Goal: Task Accomplishment & Management: Complete application form

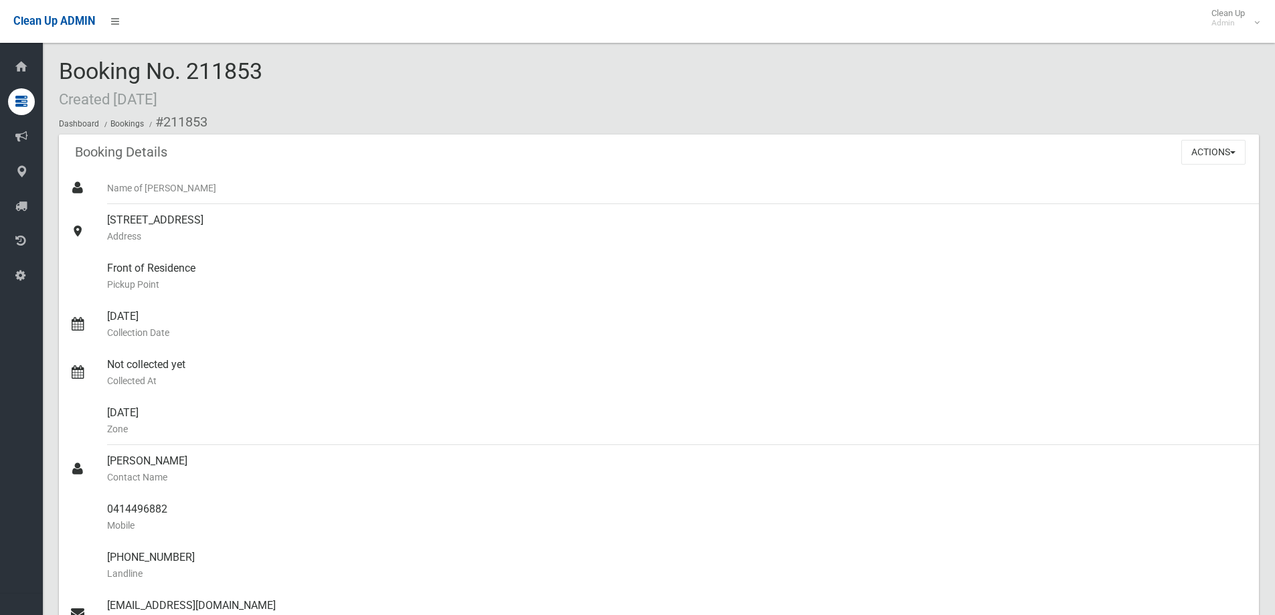
scroll to position [669, 0]
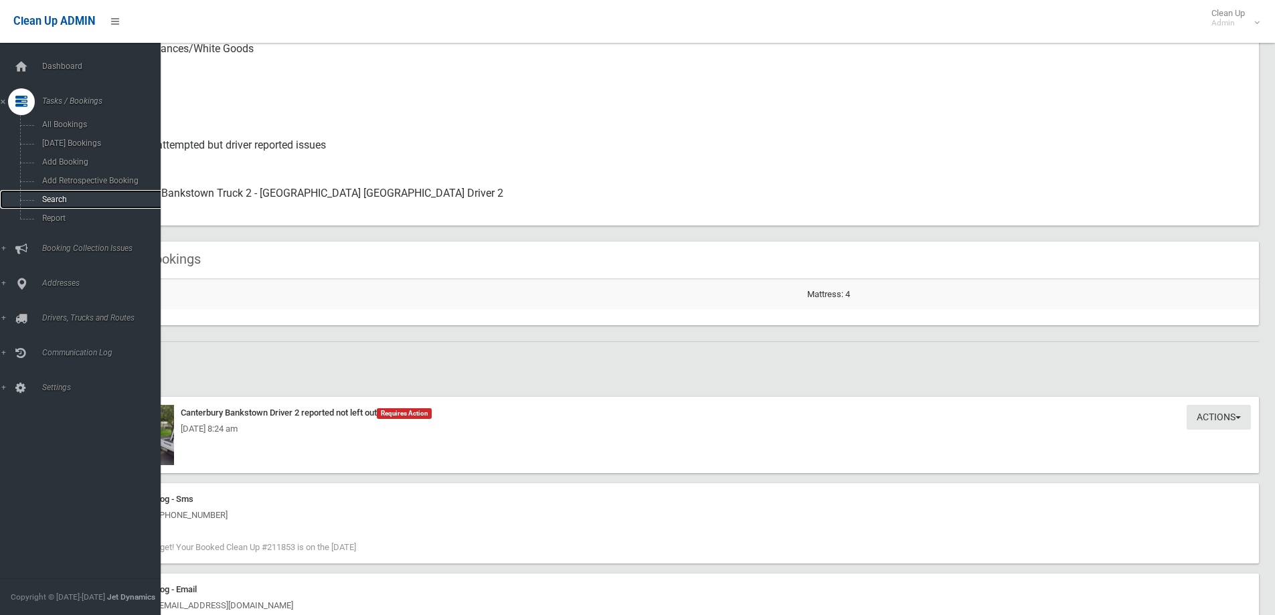
click at [72, 193] on link "Search" at bounding box center [85, 199] width 171 height 19
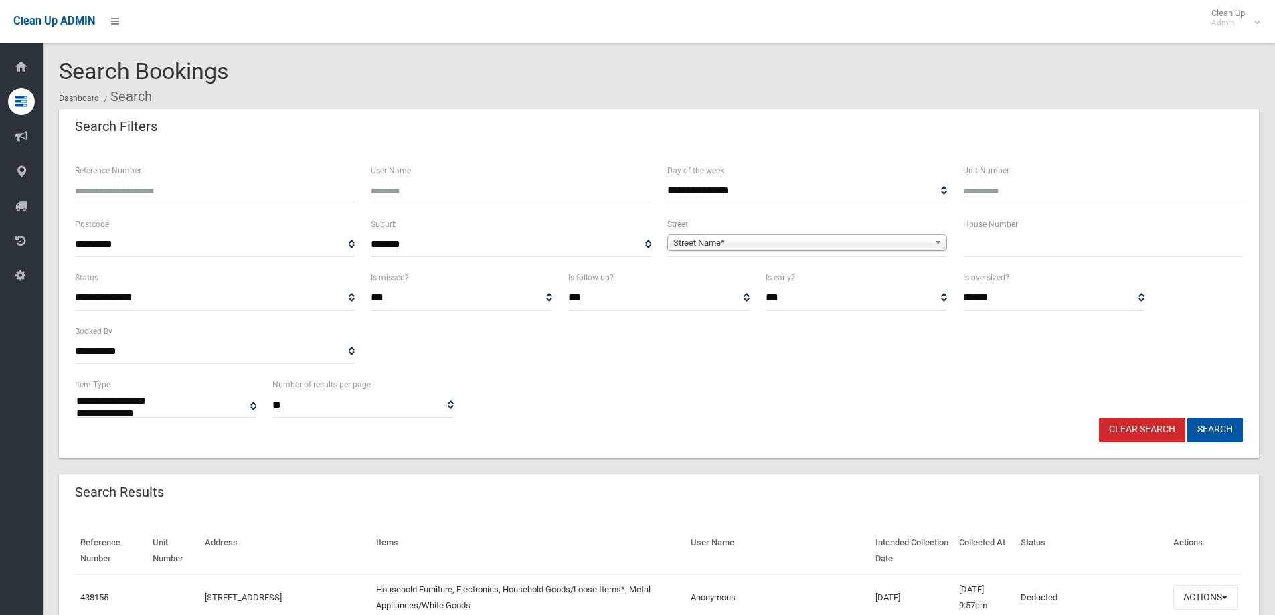
select select
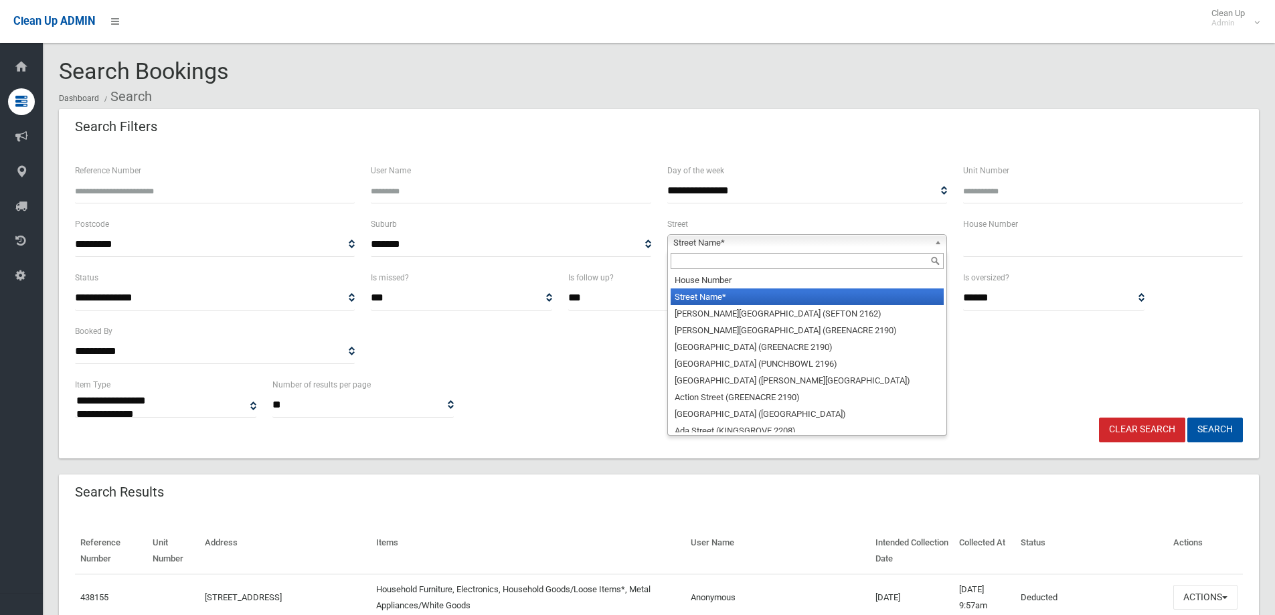
click at [736, 250] on span "Street Name*" at bounding box center [801, 243] width 256 height 16
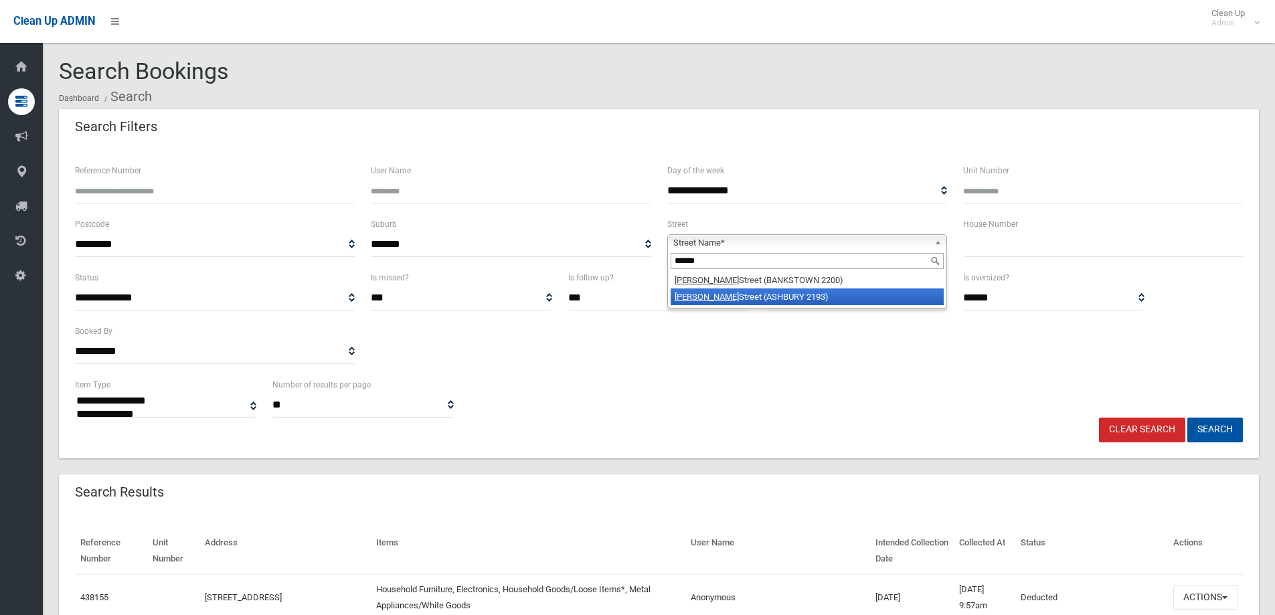
type input "******"
click at [739, 295] on li "Milton Street (ASHBURY 2193)" at bounding box center [807, 296] width 273 height 17
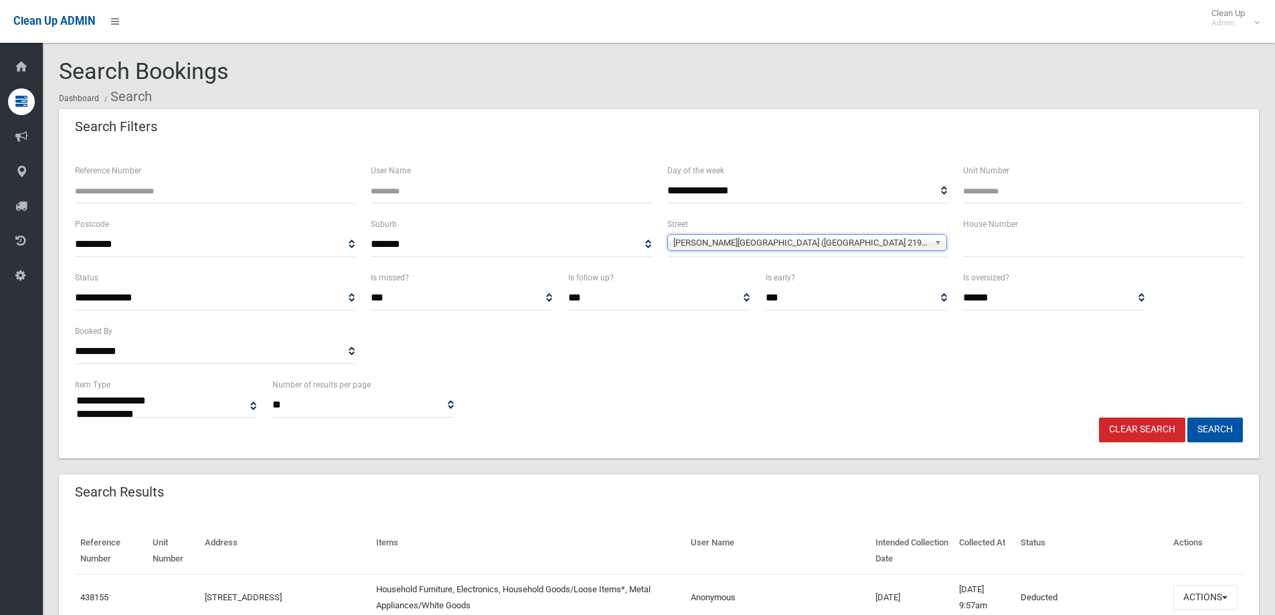
click at [984, 242] on input "text" at bounding box center [1103, 244] width 280 height 25
type input "***"
click at [1187, 418] on button "Search" at bounding box center [1215, 430] width 56 height 25
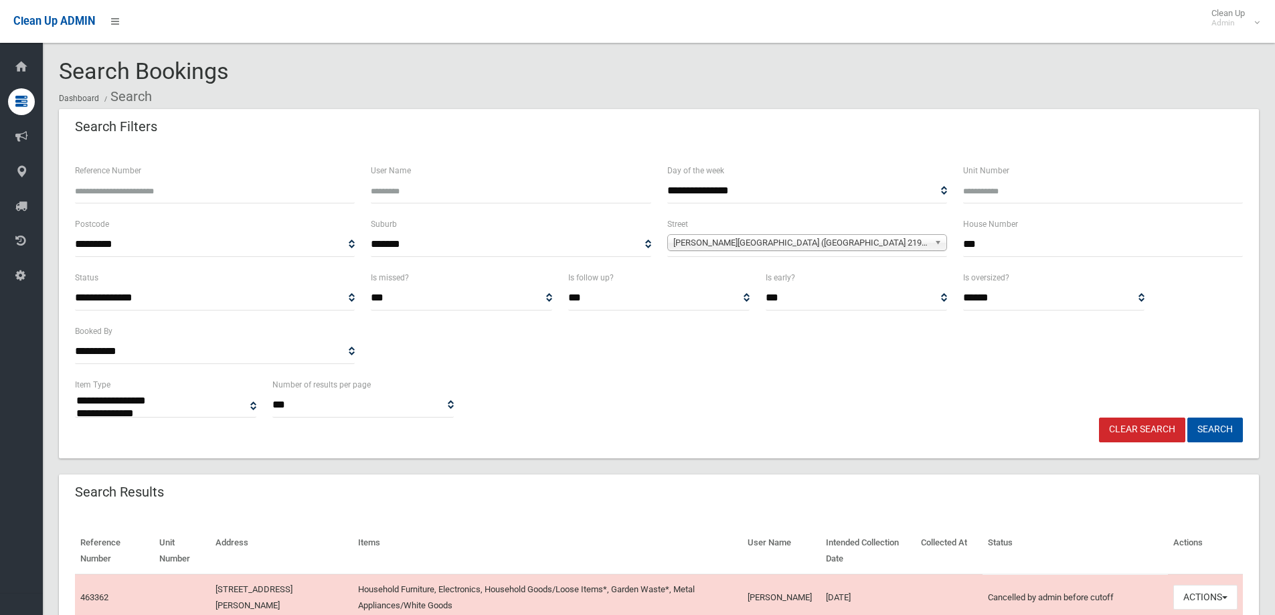
select select
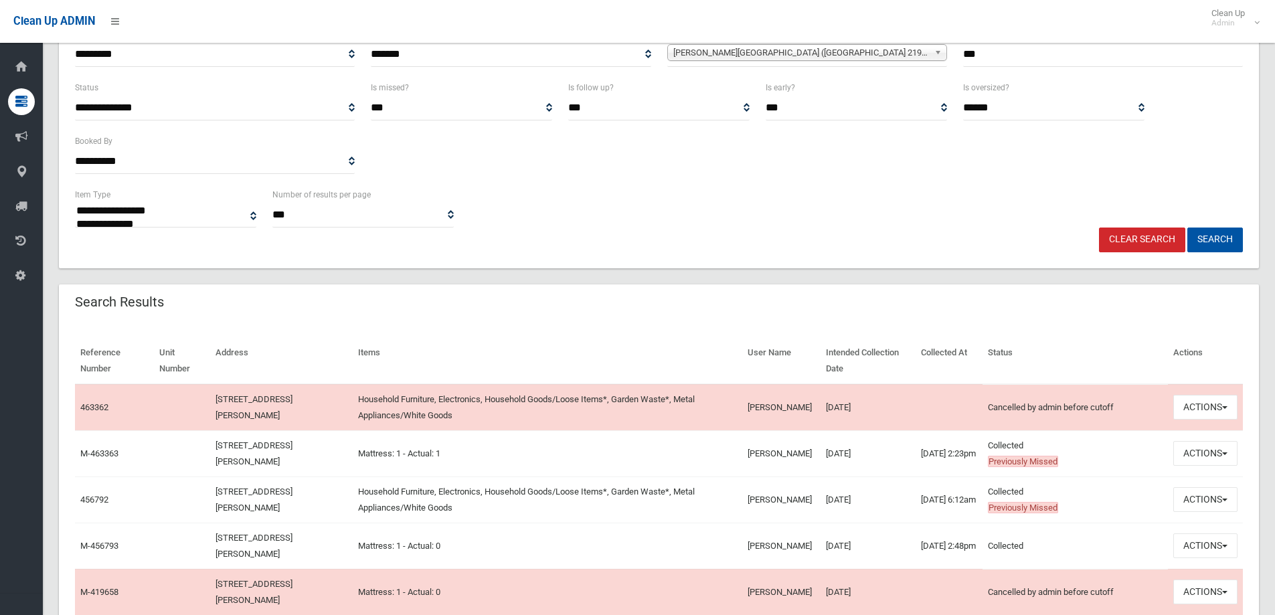
scroll to position [201, 0]
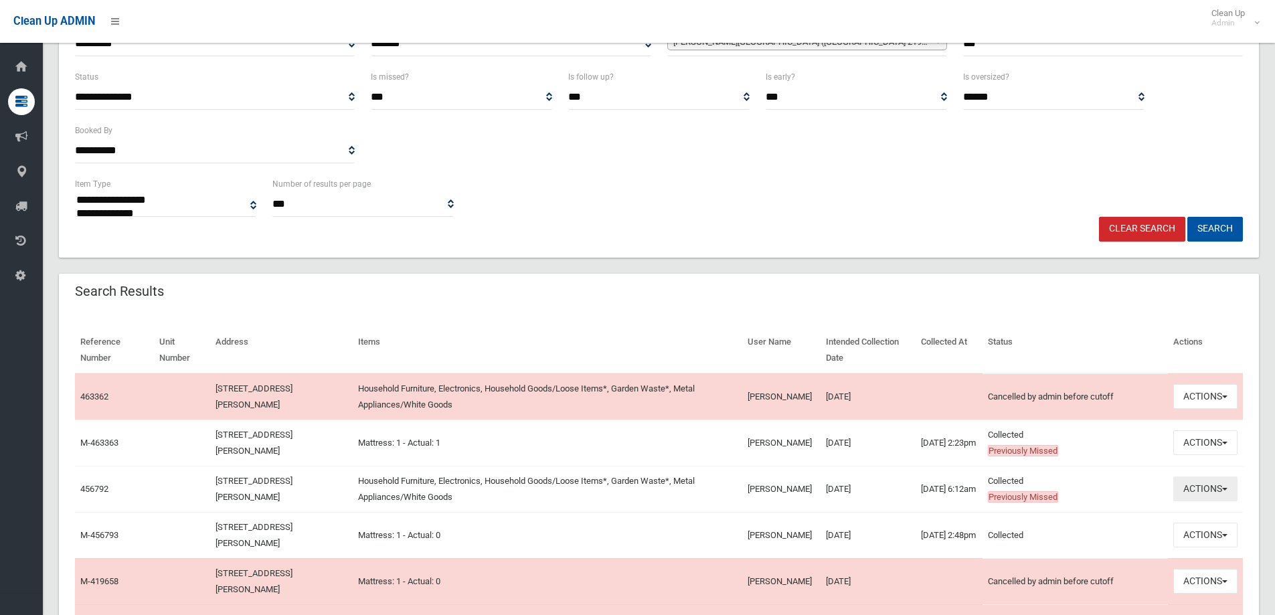
click at [1191, 493] on button "Actions" at bounding box center [1205, 489] width 64 height 25
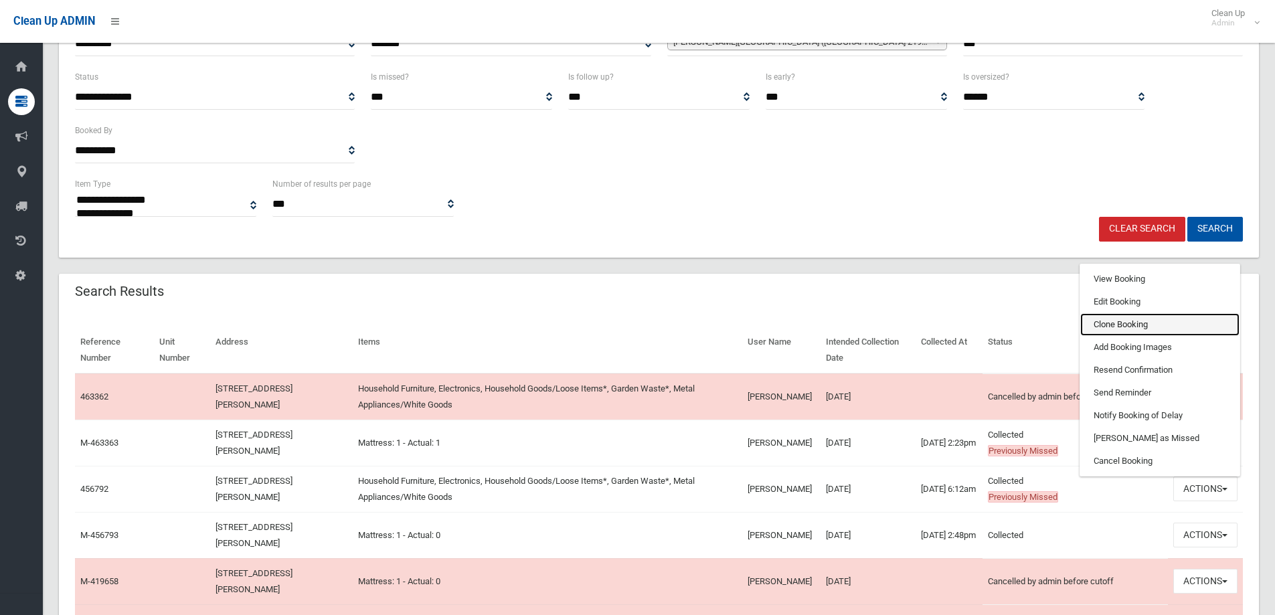
click at [1123, 320] on link "Clone Booking" at bounding box center [1159, 324] width 159 height 23
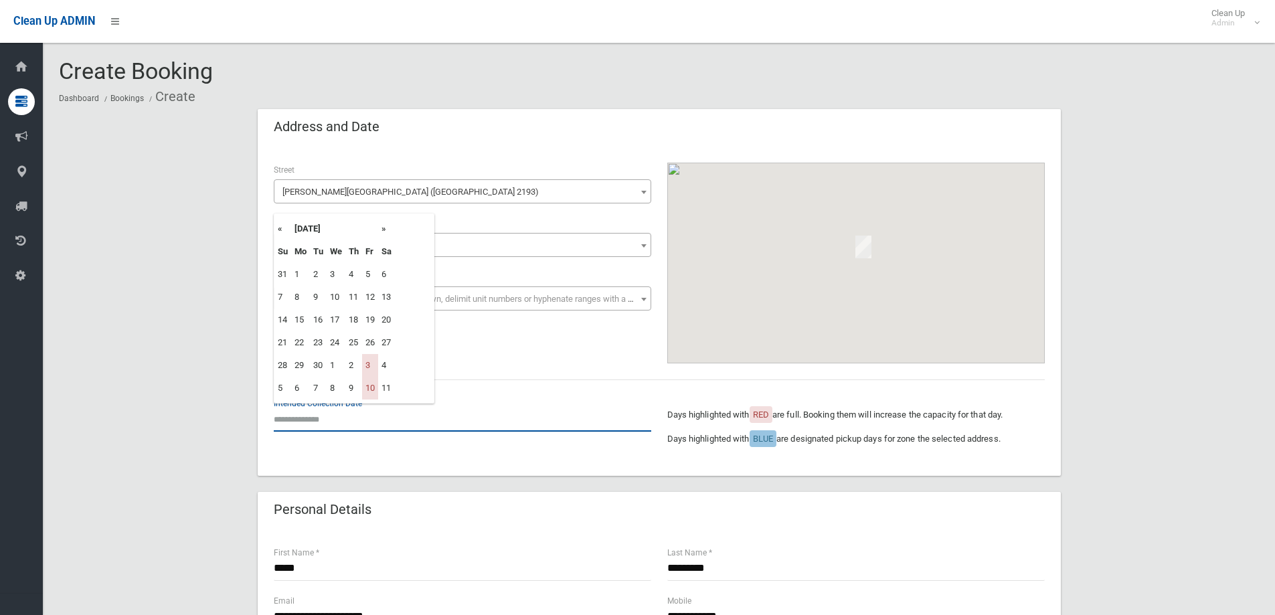
click at [314, 422] on input "text" at bounding box center [463, 419] width 378 height 25
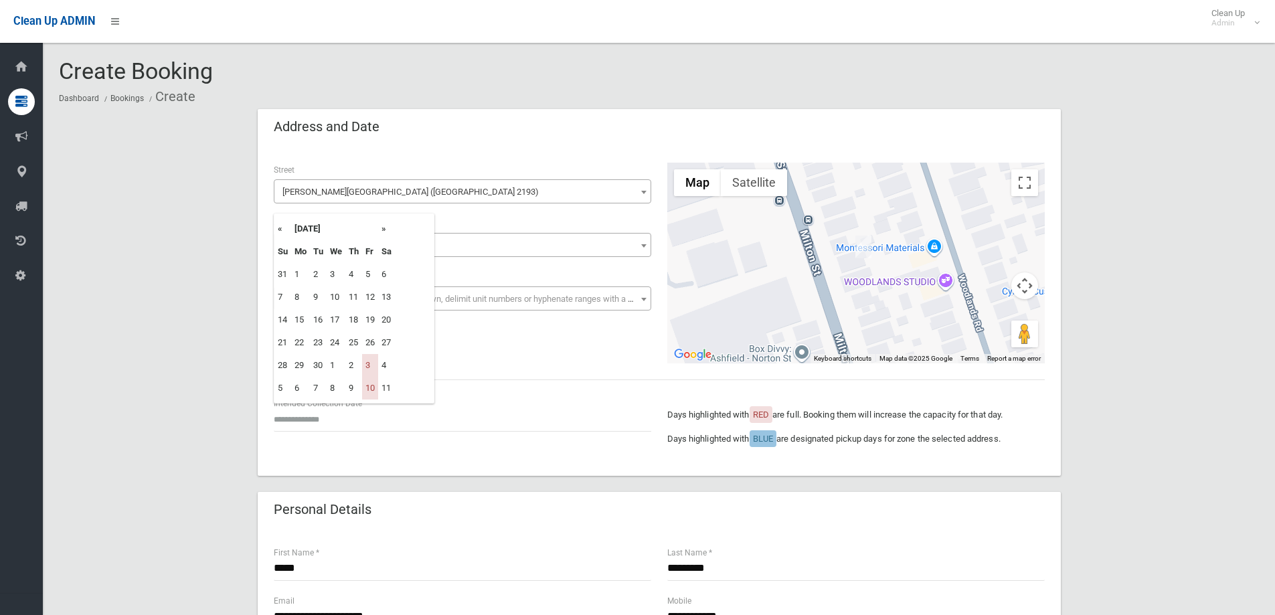
click at [386, 230] on th "»" at bounding box center [386, 229] width 17 height 23
click at [373, 344] on td "24" at bounding box center [370, 342] width 16 height 23
type input "**********"
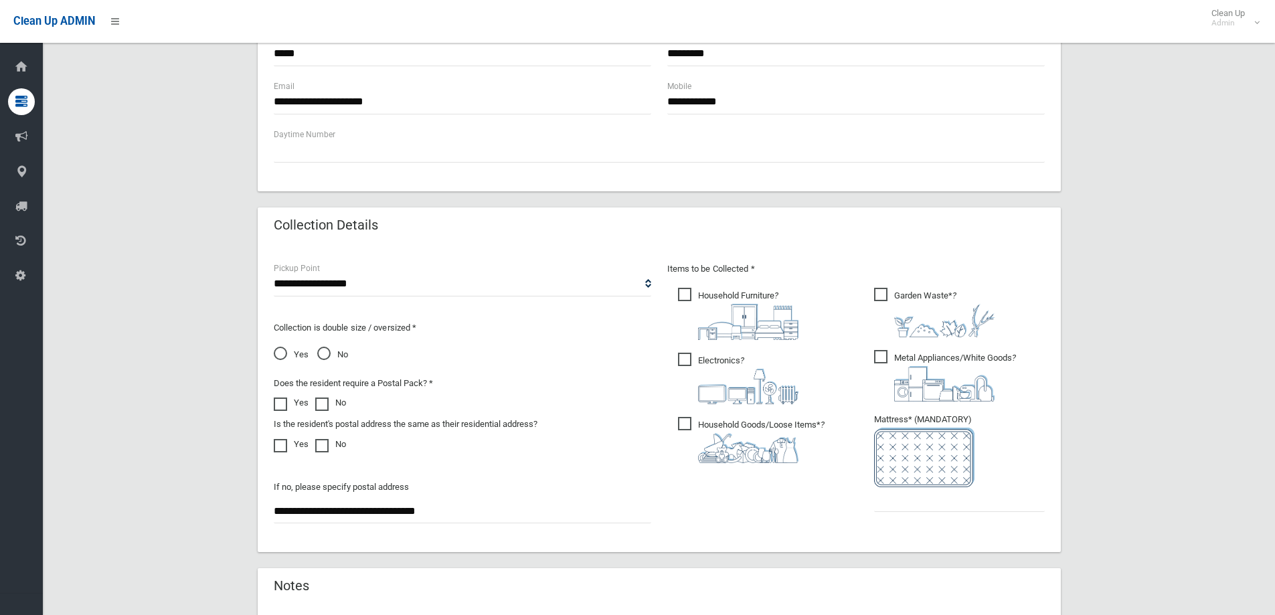
scroll to position [535, 0]
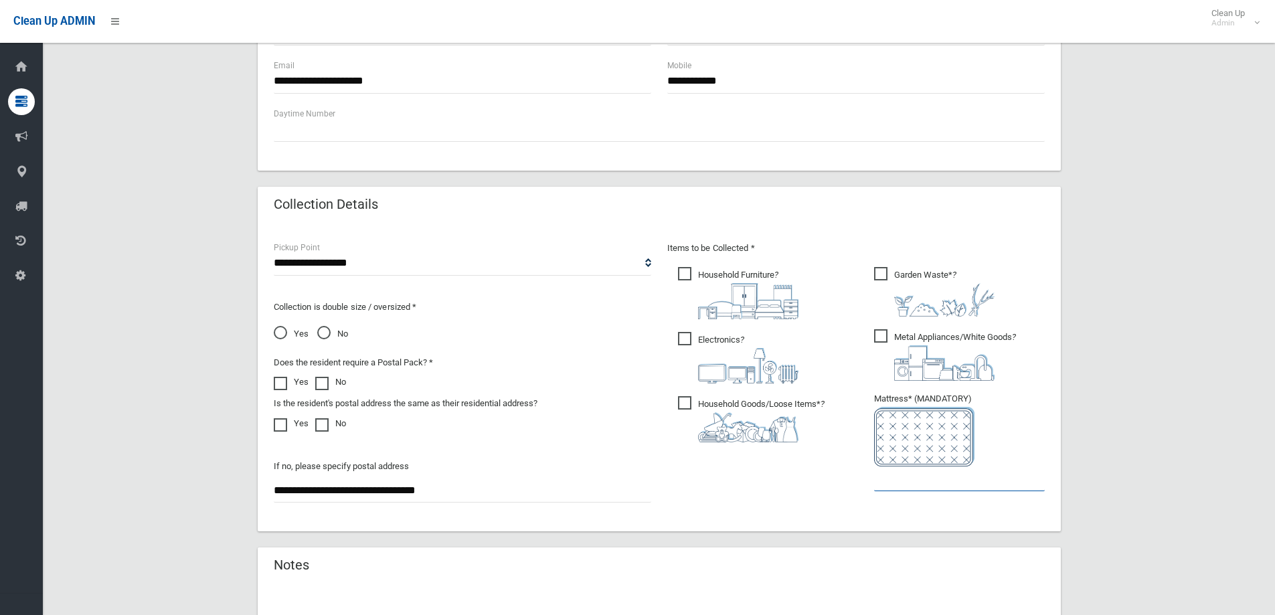
click at [914, 488] on input "text" at bounding box center [959, 479] width 171 height 25
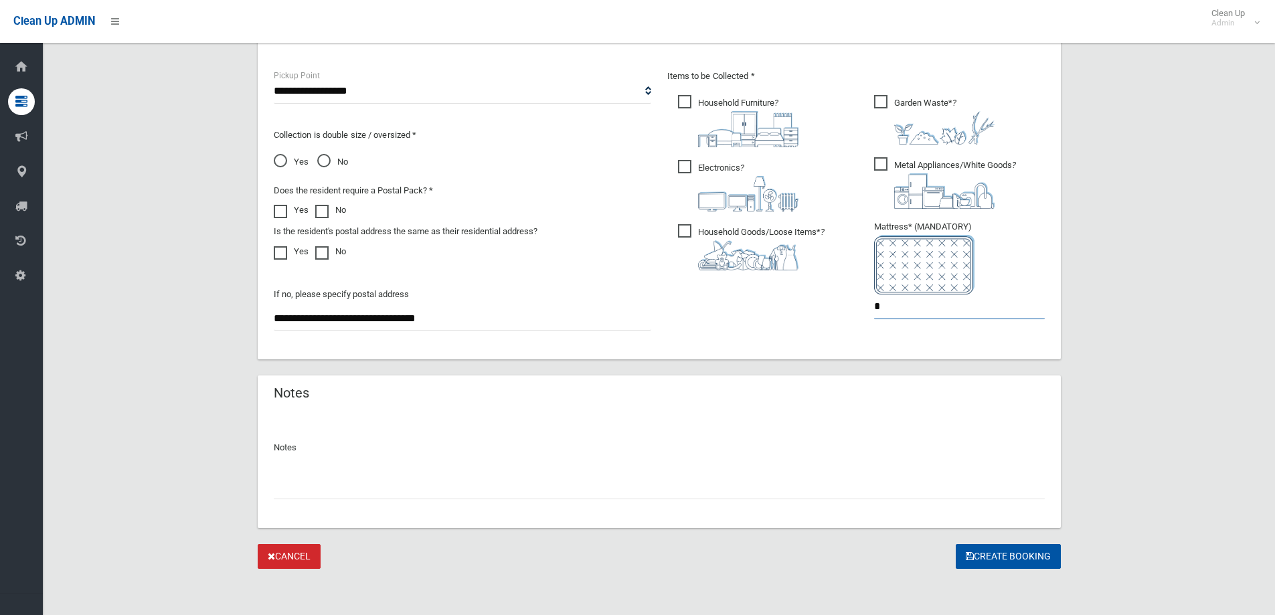
scroll to position [710, 0]
type input "*"
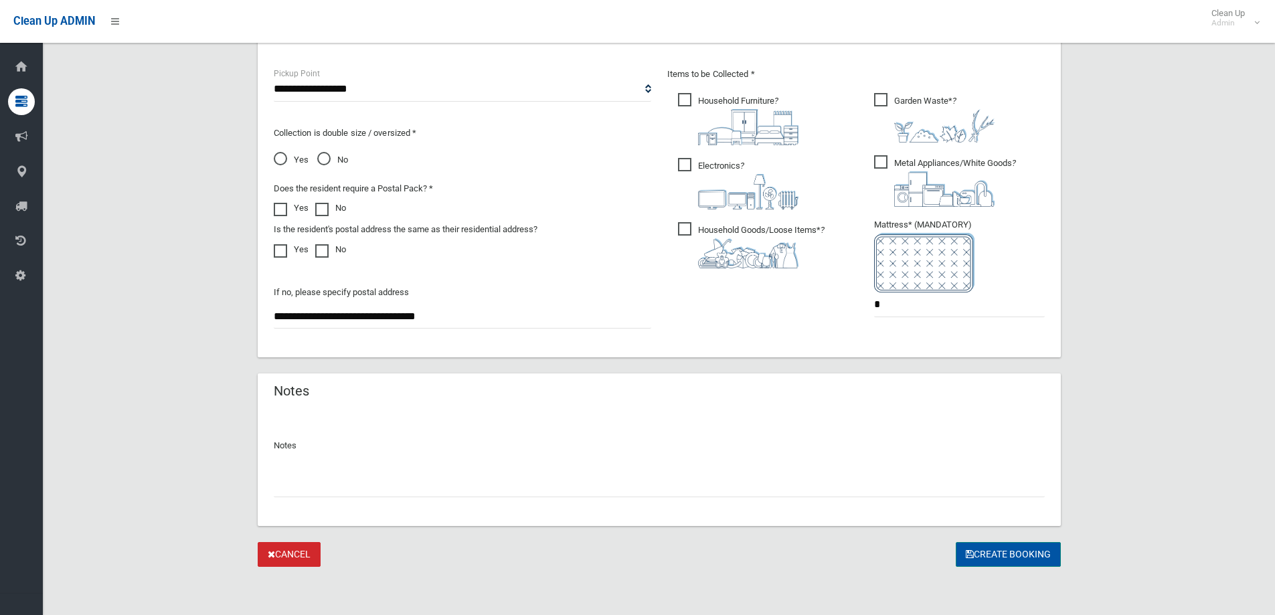
click at [1017, 559] on button "Create Booking" at bounding box center [1008, 554] width 105 height 25
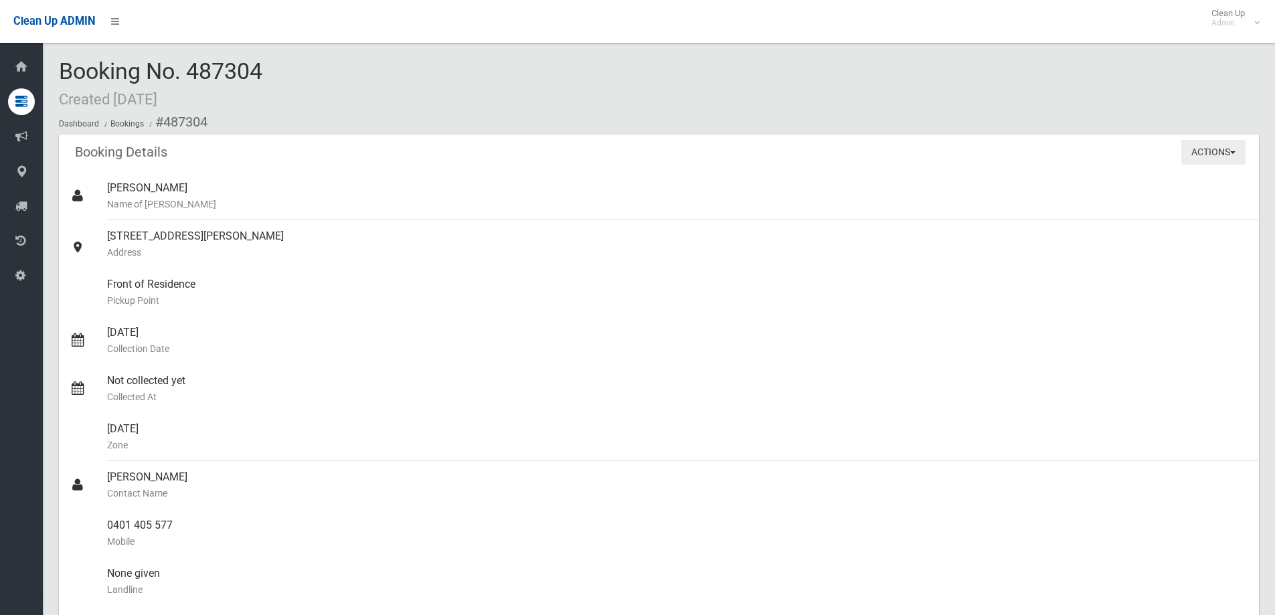
click at [1198, 159] on button "Actions" at bounding box center [1213, 152] width 64 height 25
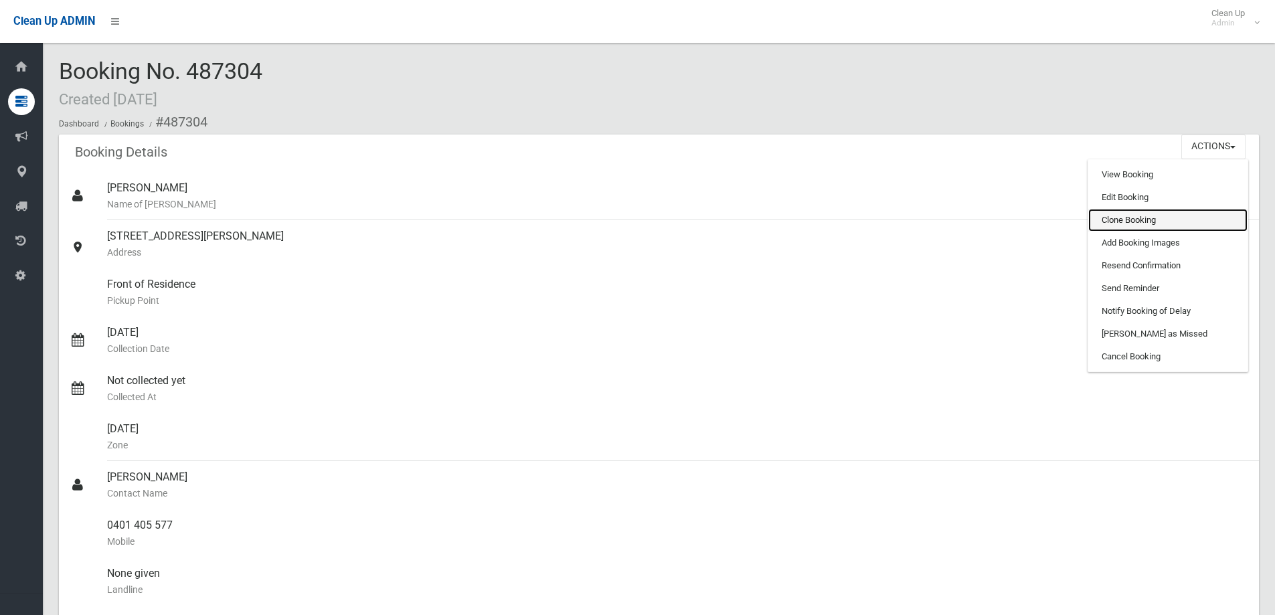
click at [1189, 220] on link "Clone Booking" at bounding box center [1167, 220] width 159 height 23
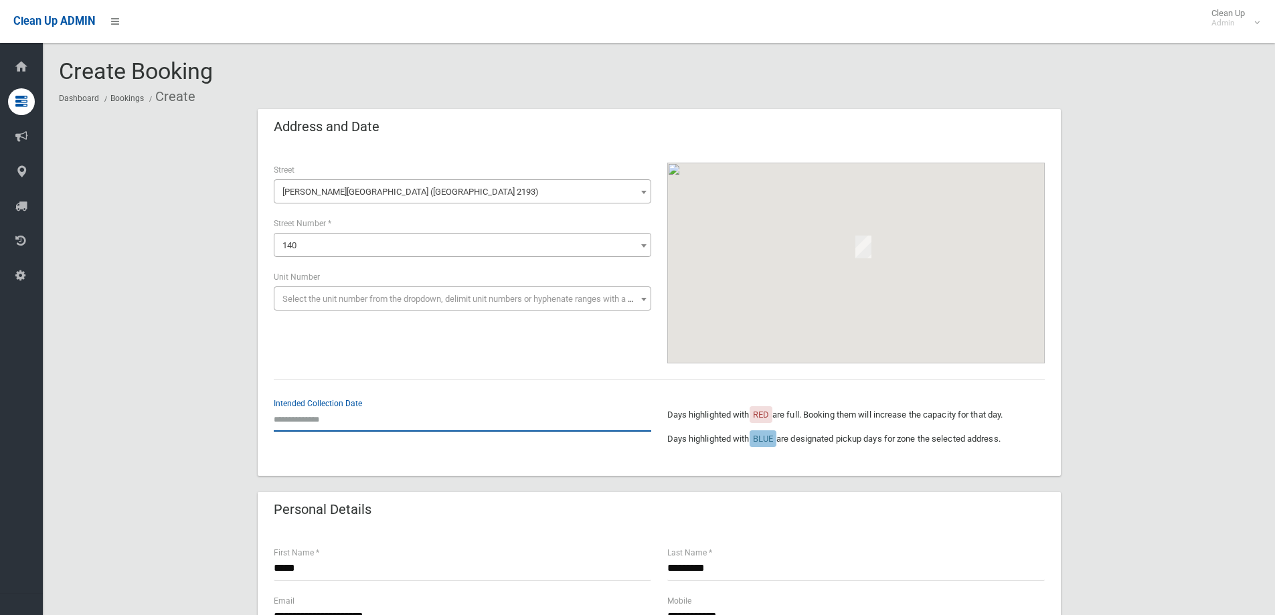
click at [329, 426] on input "text" at bounding box center [463, 419] width 378 height 25
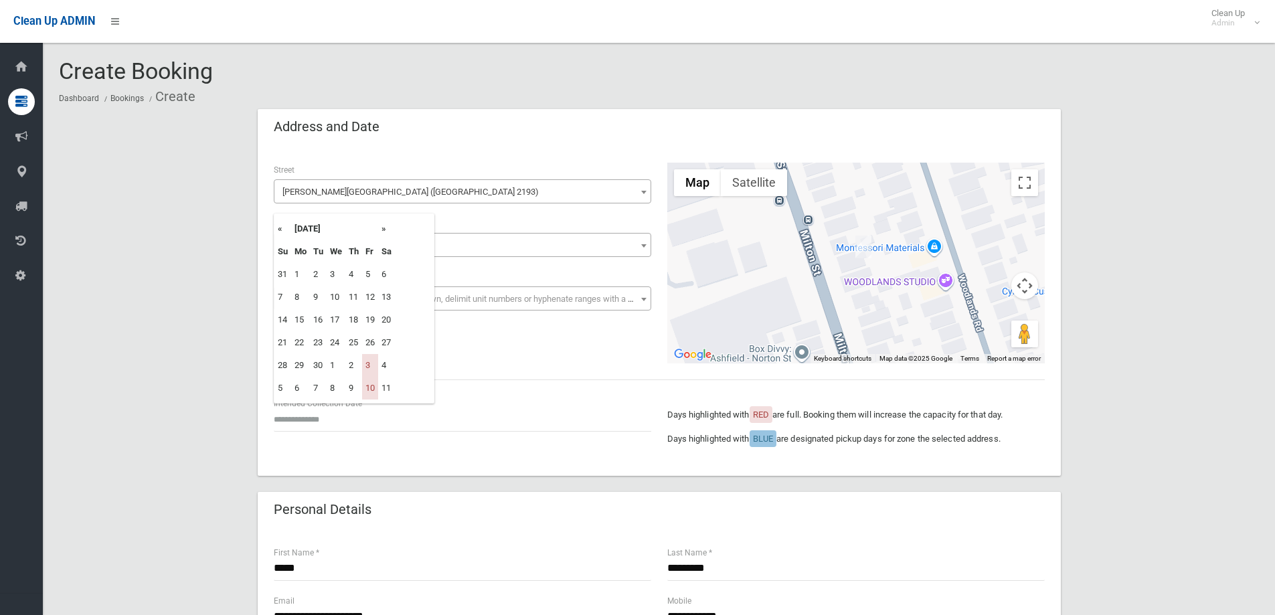
click at [385, 232] on th "»" at bounding box center [386, 229] width 17 height 23
click at [384, 232] on th "»" at bounding box center [386, 229] width 17 height 23
click at [373, 301] on td "9" at bounding box center [370, 297] width 16 height 23
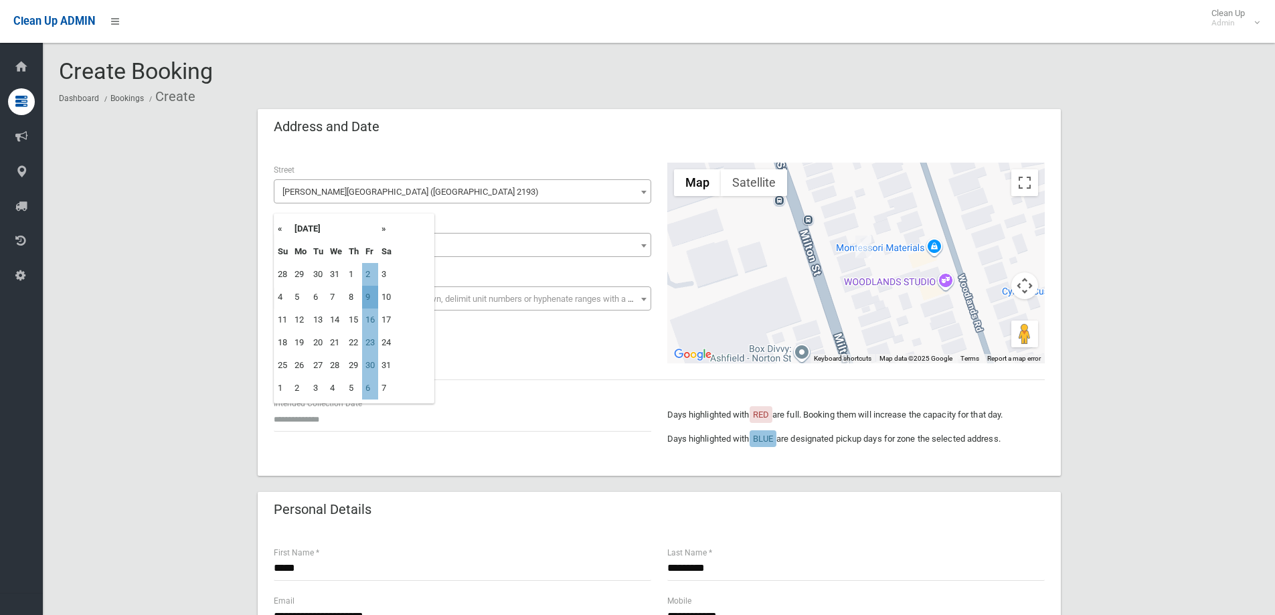
type input "**********"
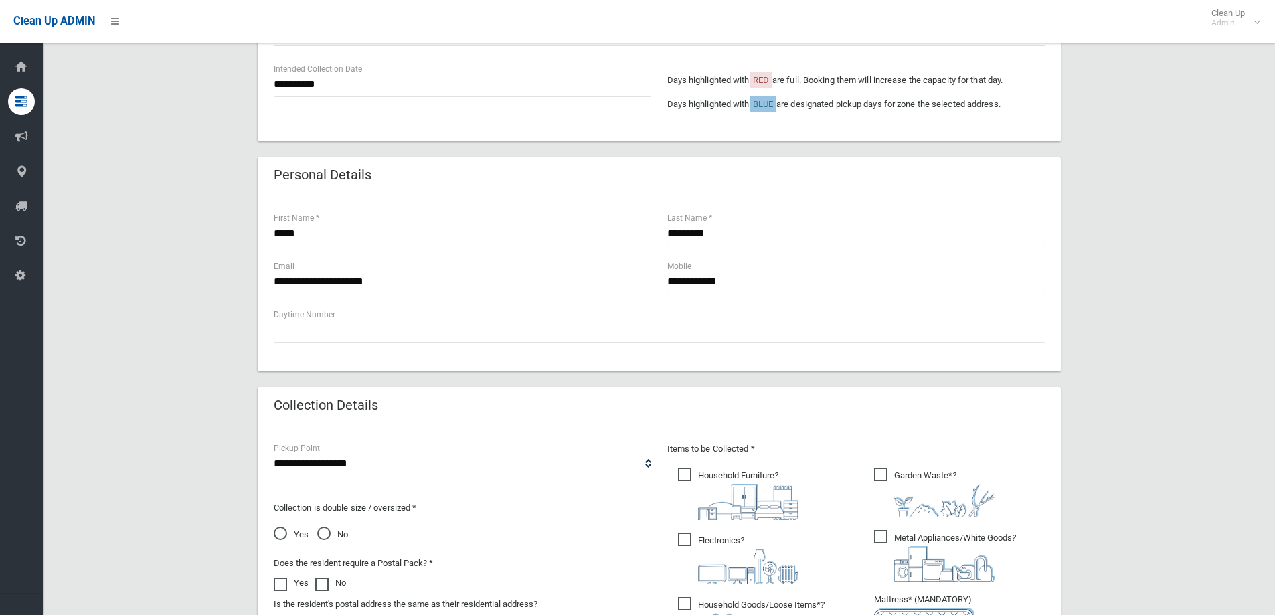
scroll to position [710, 0]
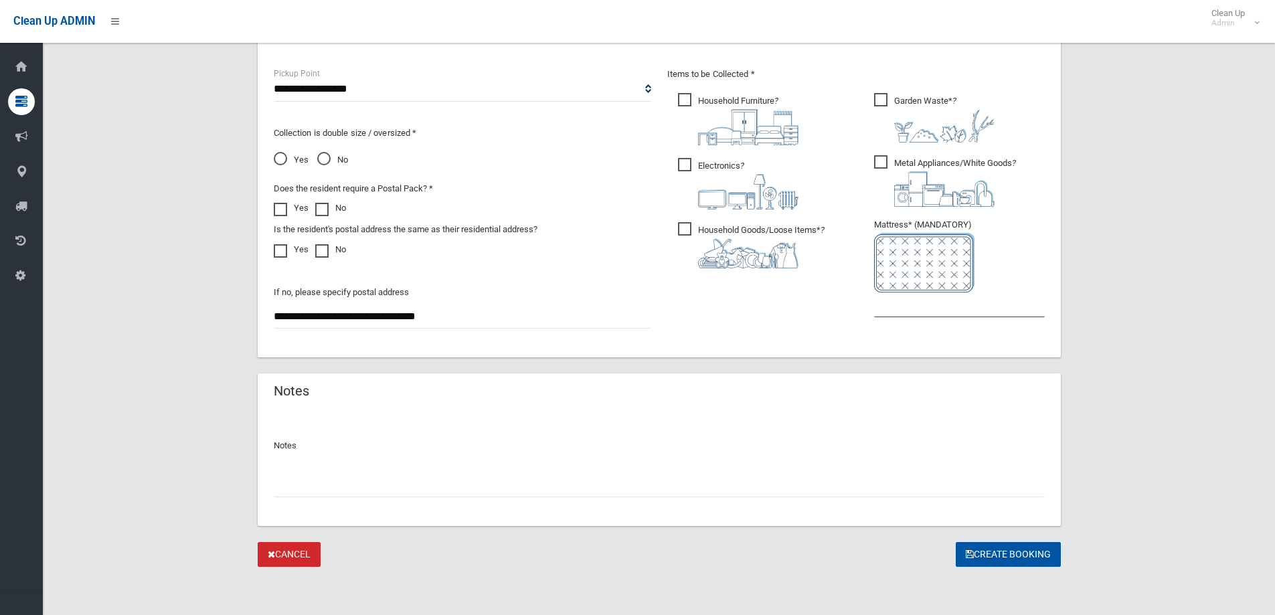
click at [940, 316] on input "text" at bounding box center [959, 305] width 171 height 25
type input "*"
click at [1031, 556] on button "Create Booking" at bounding box center [1008, 554] width 105 height 25
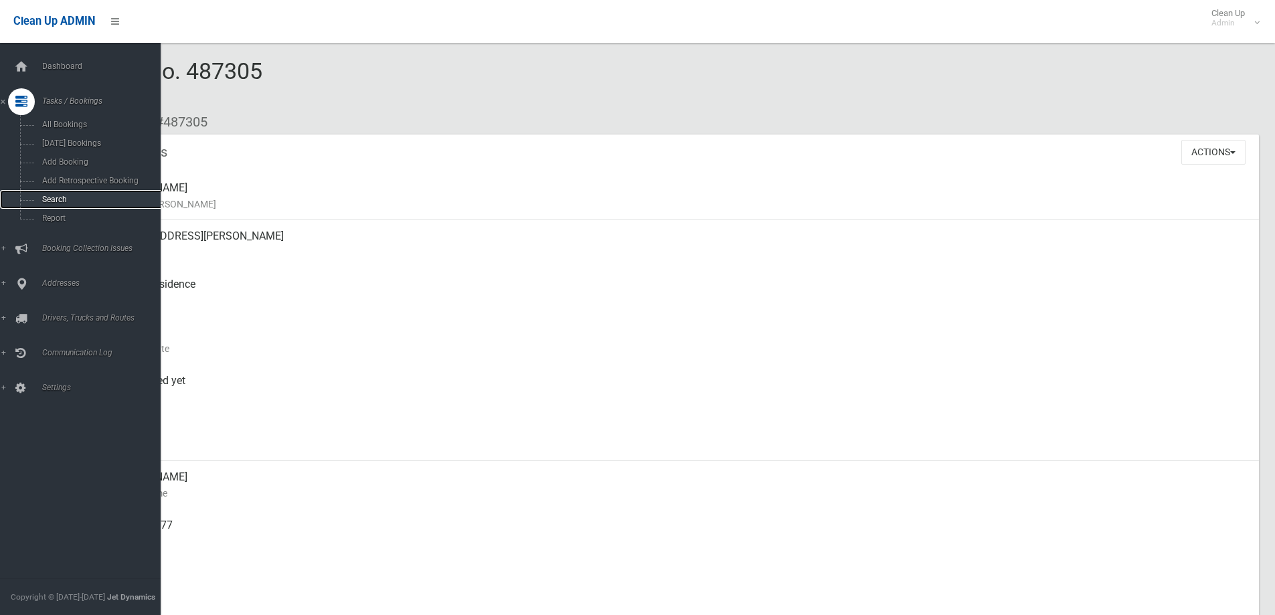
click at [48, 197] on span "Search" at bounding box center [98, 199] width 121 height 9
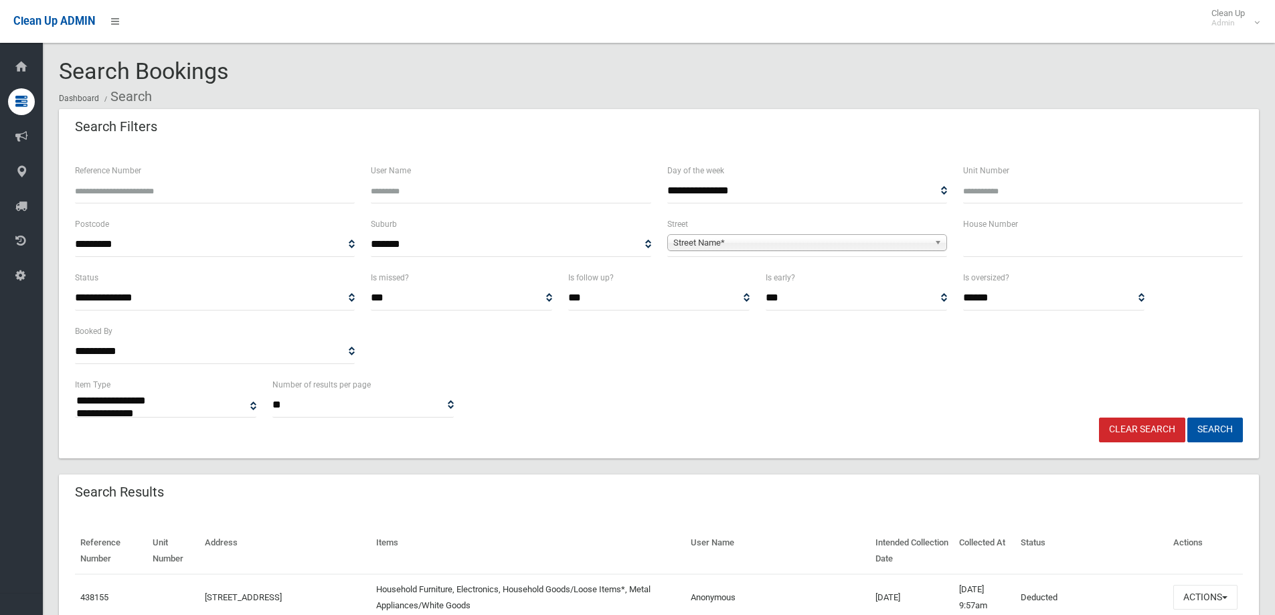
select select
click at [1036, 244] on input "text" at bounding box center [1103, 244] width 280 height 25
type input "**"
click at [696, 229] on div "**********" at bounding box center [807, 236] width 280 height 41
click at [695, 242] on span "Street Name*" at bounding box center [801, 243] width 256 height 16
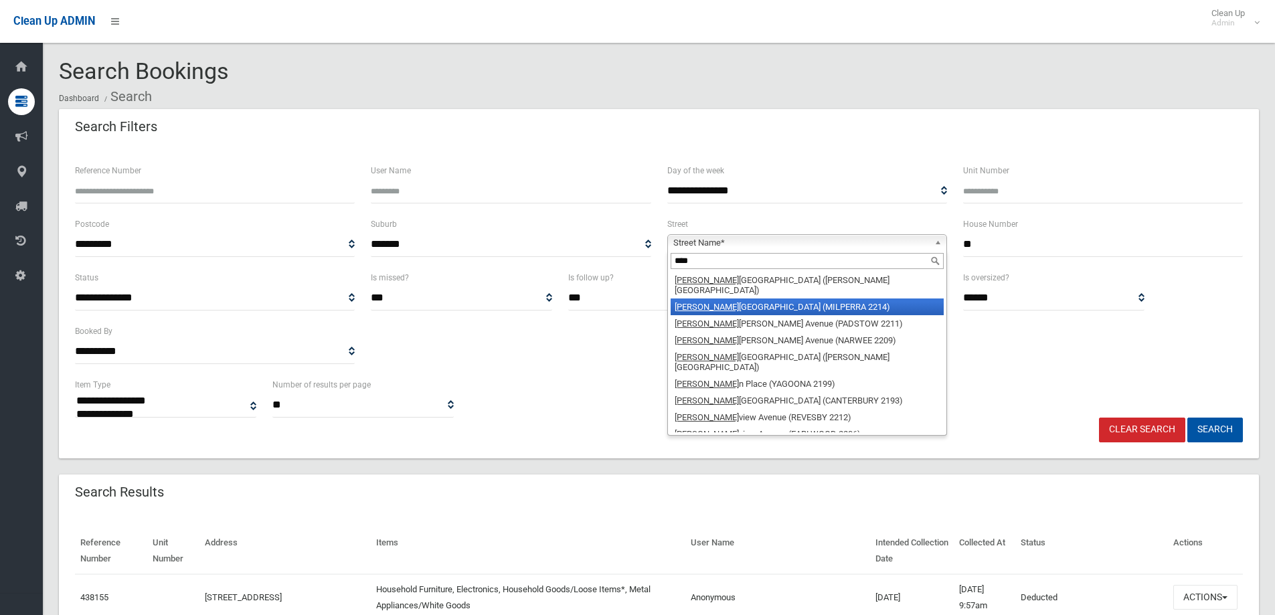
type input "****"
click at [727, 299] on li "Glen corse Avenue (MILPERRA 2214)" at bounding box center [807, 307] width 273 height 17
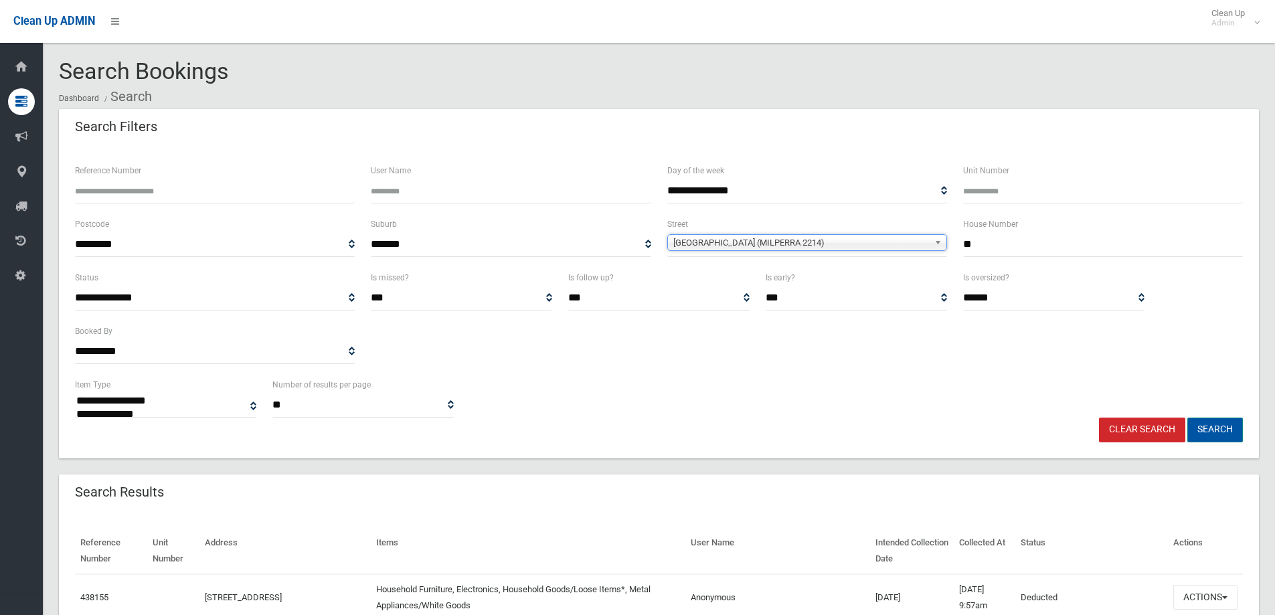
click at [1212, 424] on button "Search" at bounding box center [1215, 430] width 56 height 25
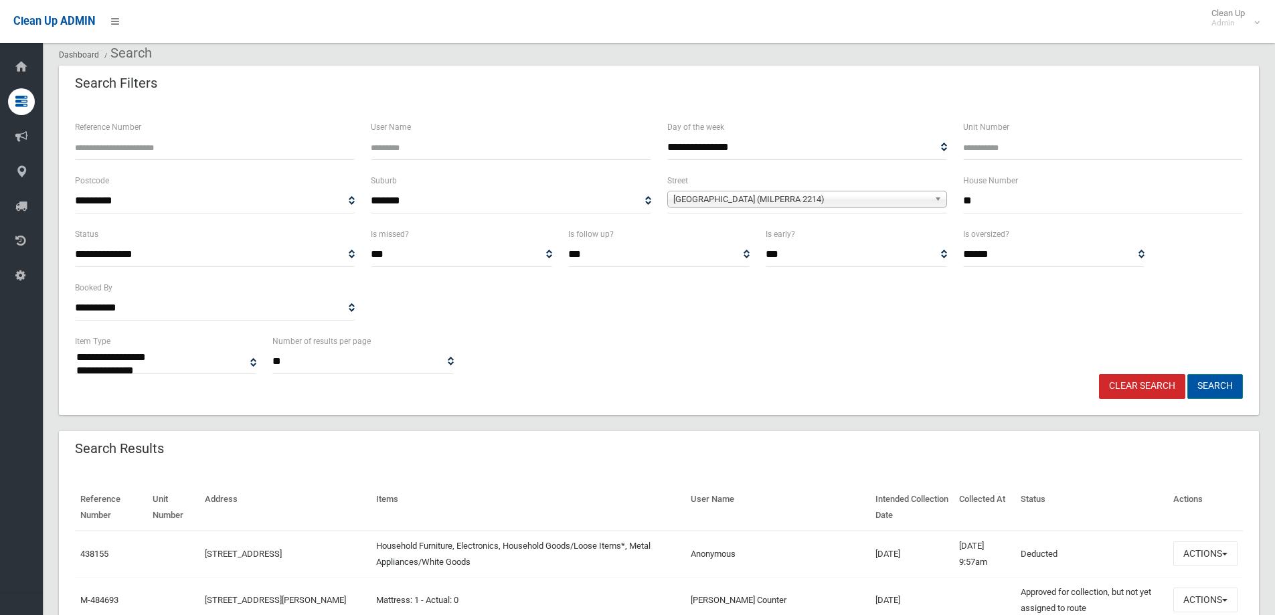
scroll to position [67, 0]
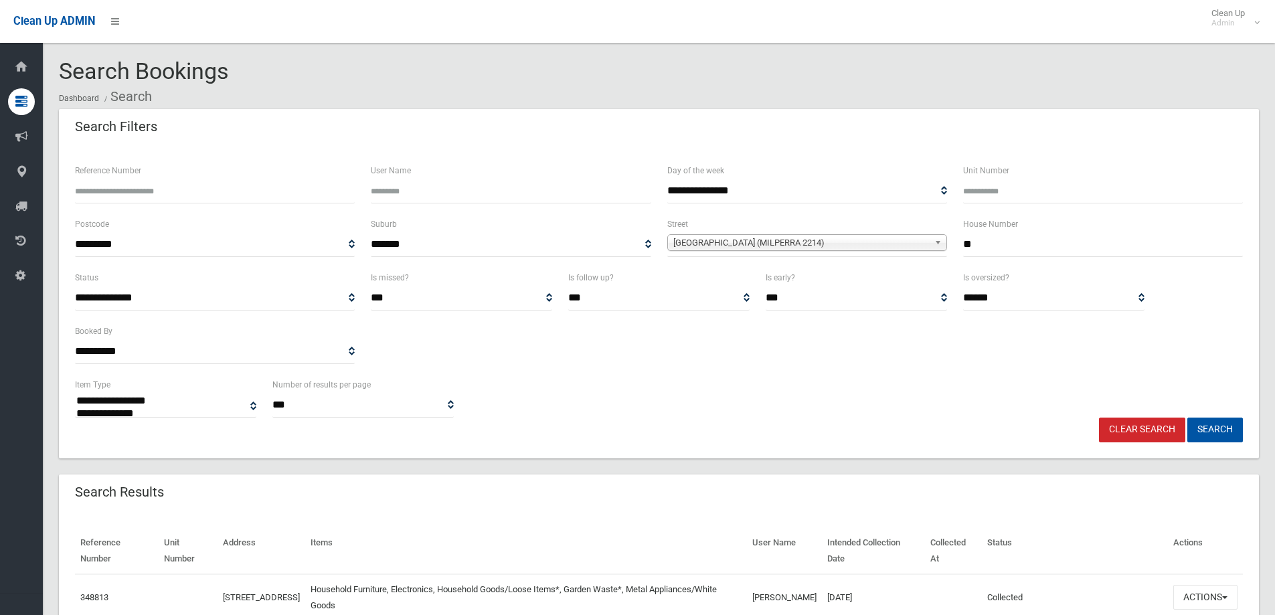
select select
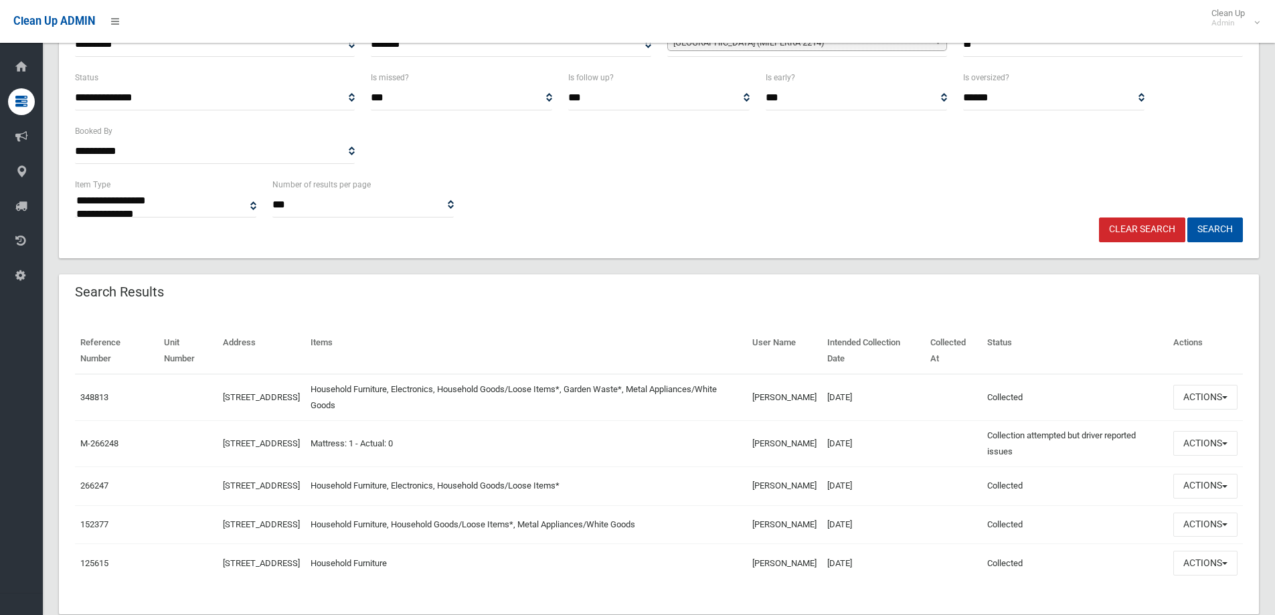
scroll to position [201, 0]
click at [1201, 396] on button "Actions" at bounding box center [1205, 396] width 64 height 25
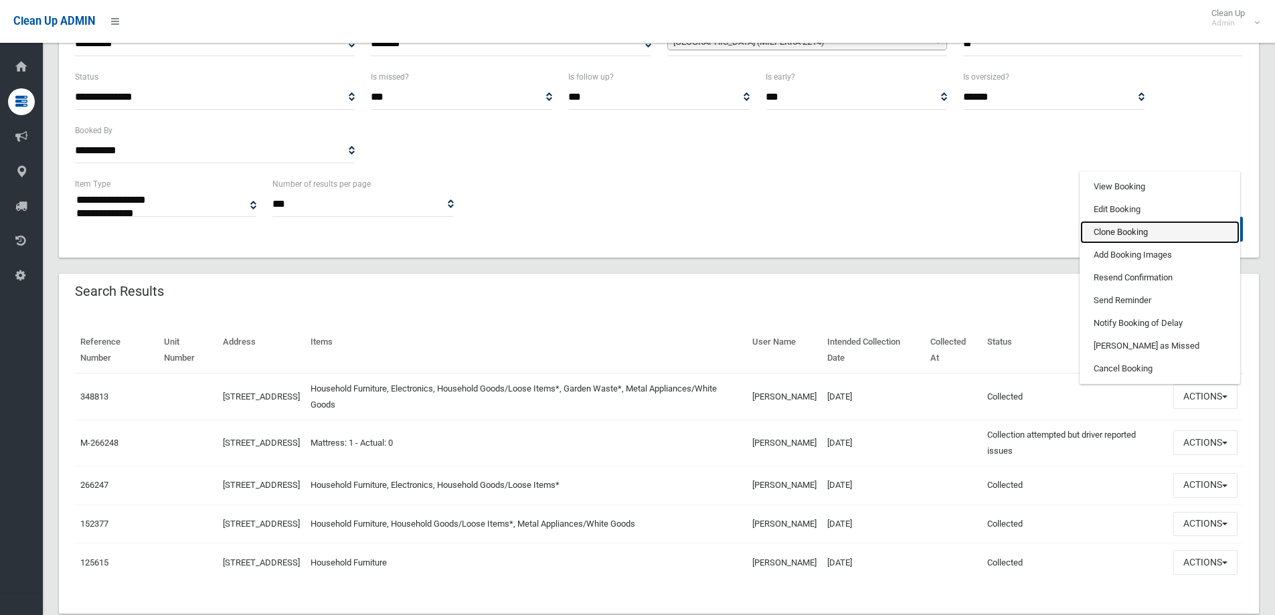
click at [1107, 234] on link "Clone Booking" at bounding box center [1159, 232] width 159 height 23
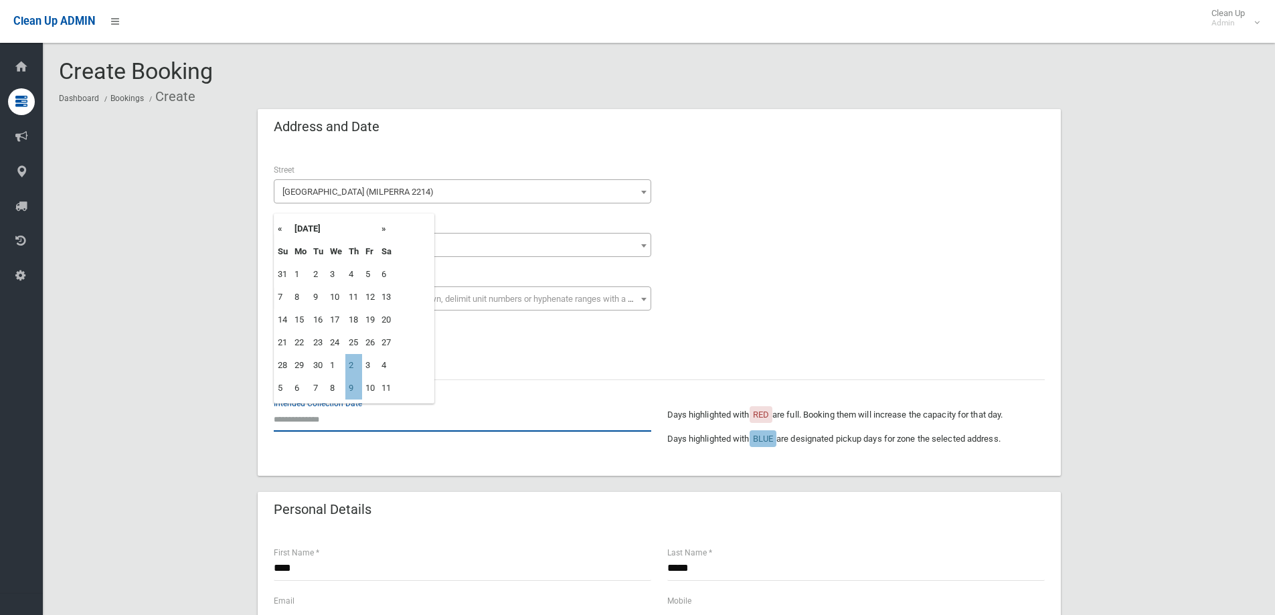
click at [335, 423] on input "text" at bounding box center [463, 419] width 378 height 25
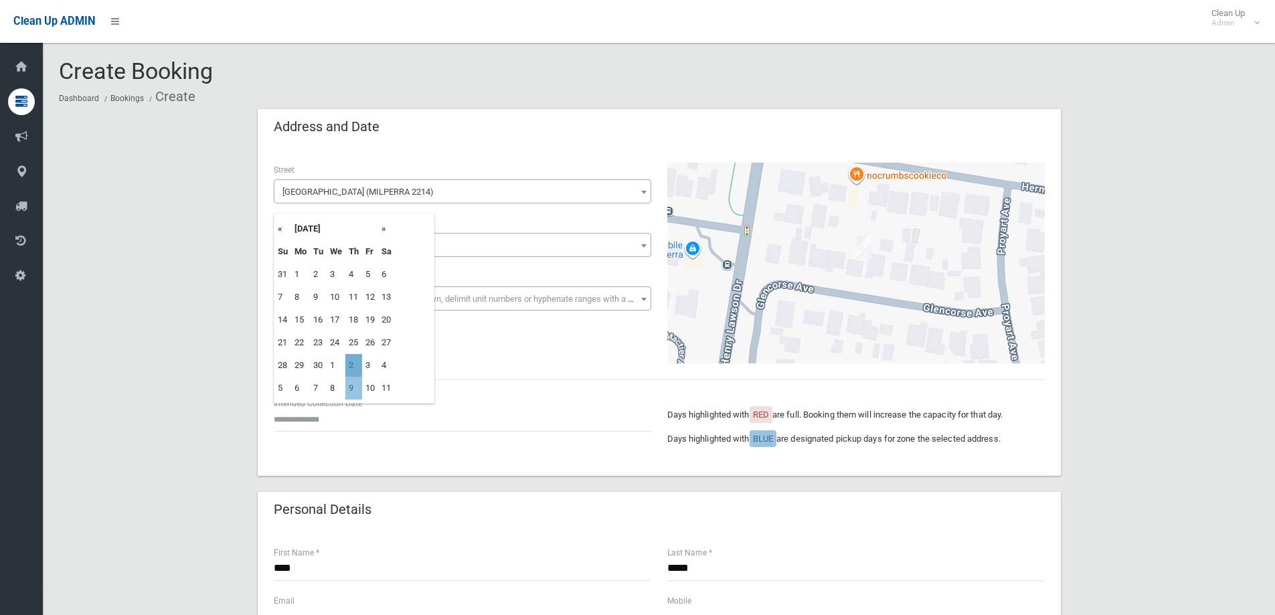
click at [359, 365] on td "2" at bounding box center [353, 365] width 17 height 23
type input "**********"
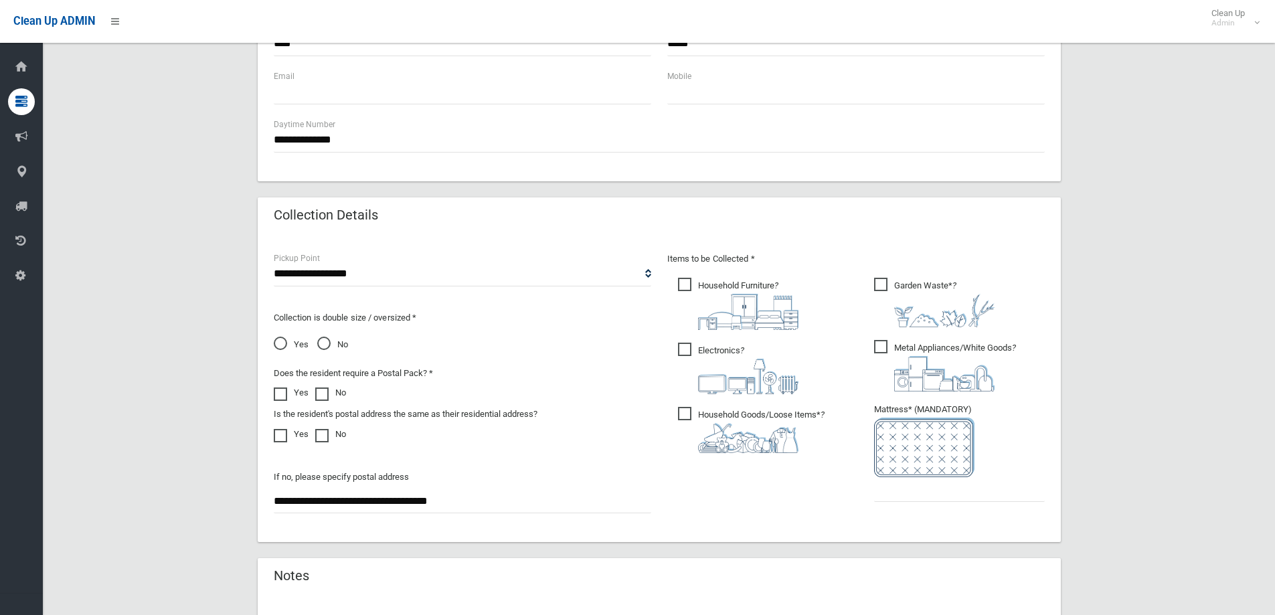
scroll to position [535, 0]
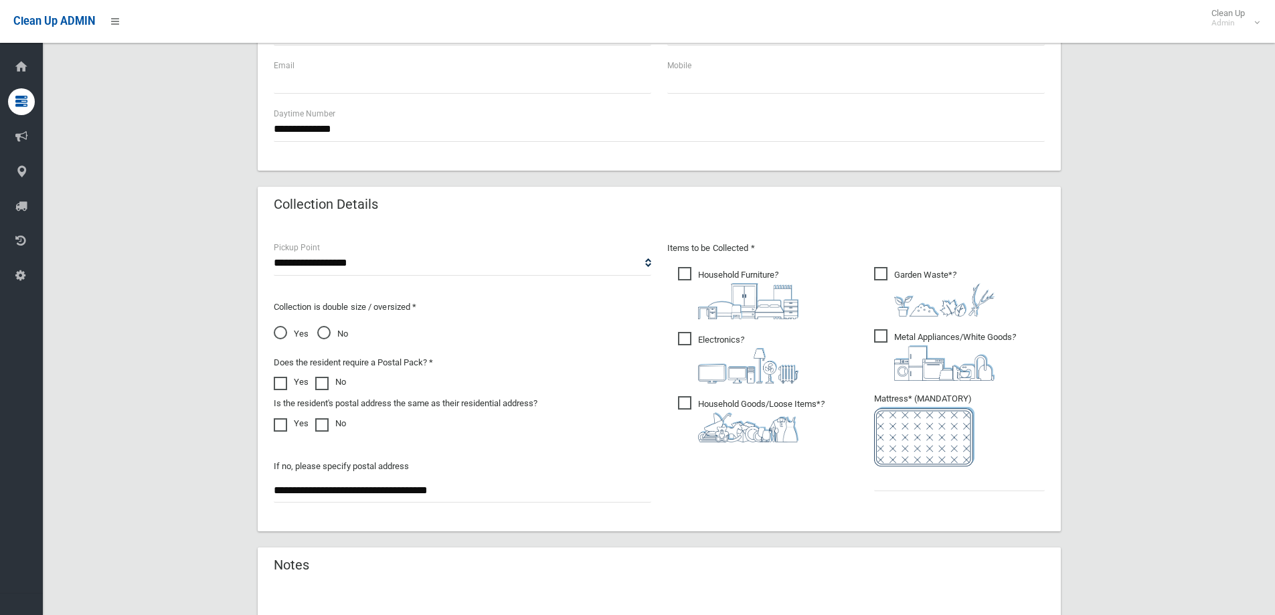
click at [327, 330] on span "No" at bounding box center [332, 334] width 31 height 16
click at [884, 484] on input "text" at bounding box center [959, 479] width 171 height 25
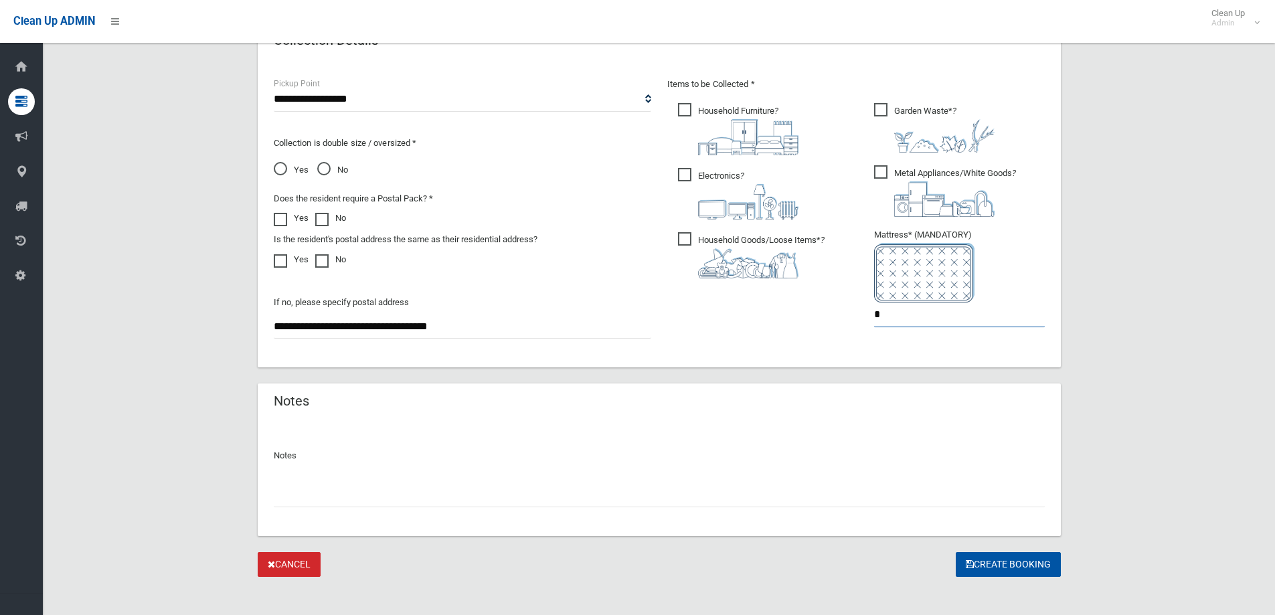
scroll to position [710, 0]
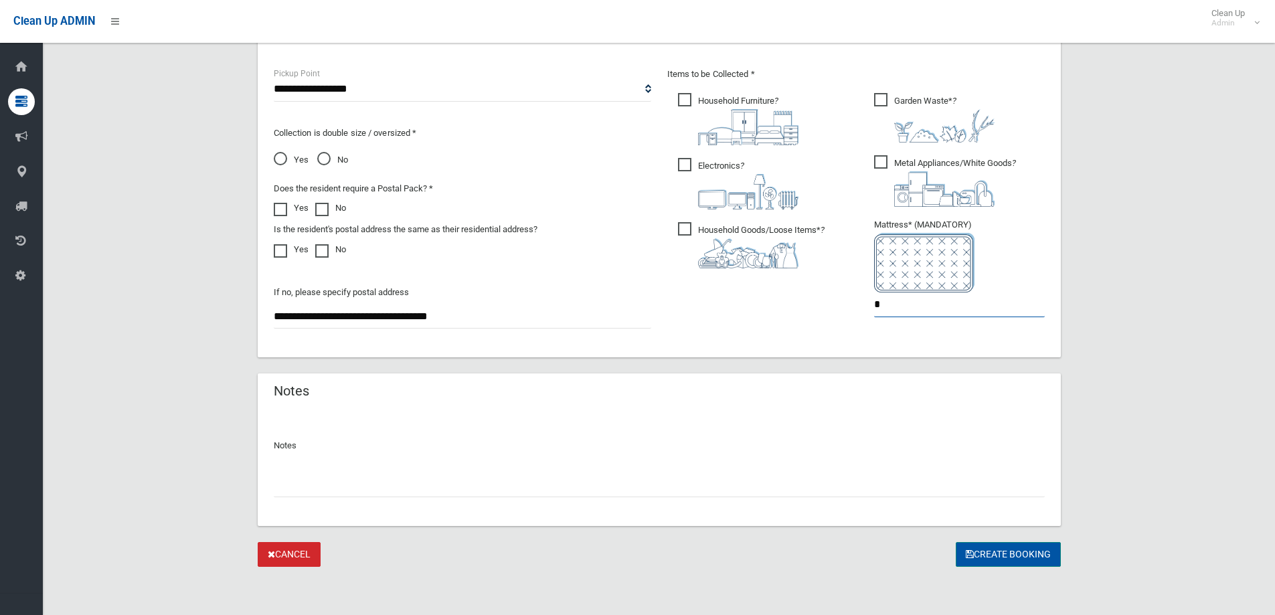
type input "*"
click at [986, 558] on button "Create Booking" at bounding box center [1008, 554] width 105 height 25
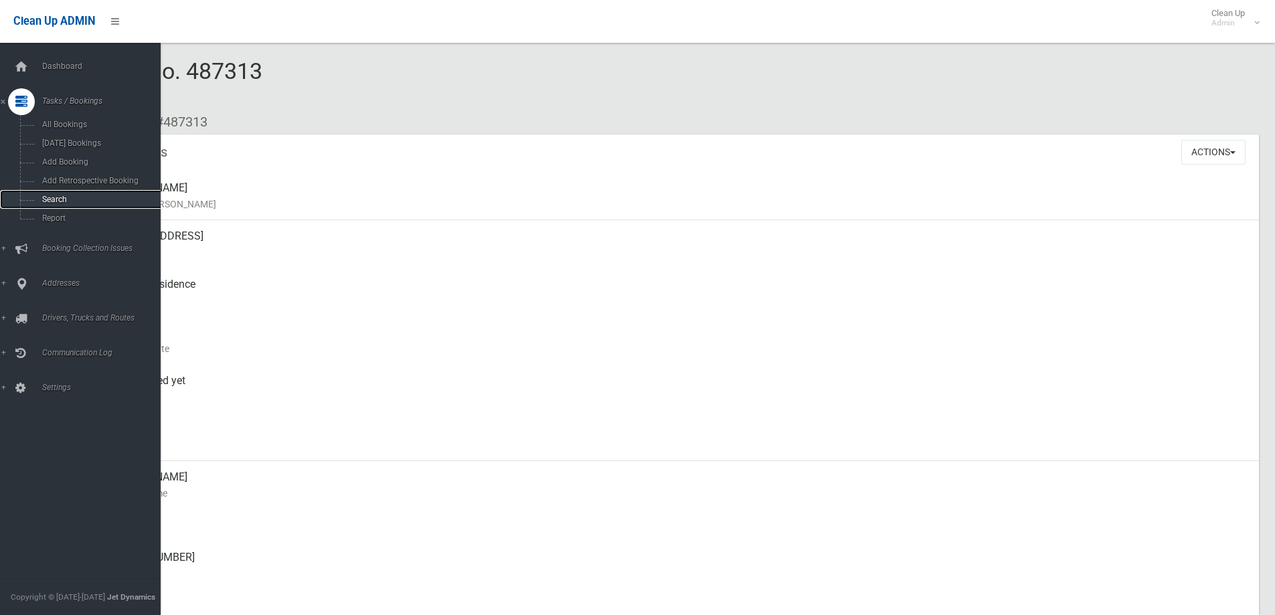
click at [78, 197] on span "Search" at bounding box center [98, 199] width 121 height 9
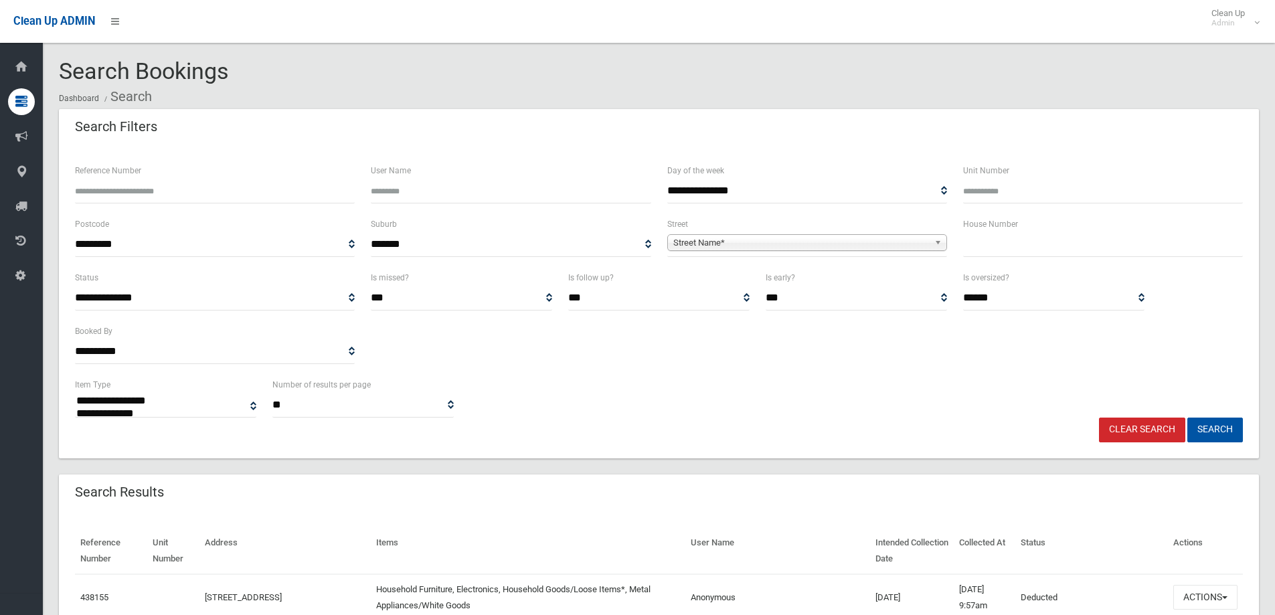
select select
click at [733, 244] on span "Street Name*" at bounding box center [801, 243] width 256 height 16
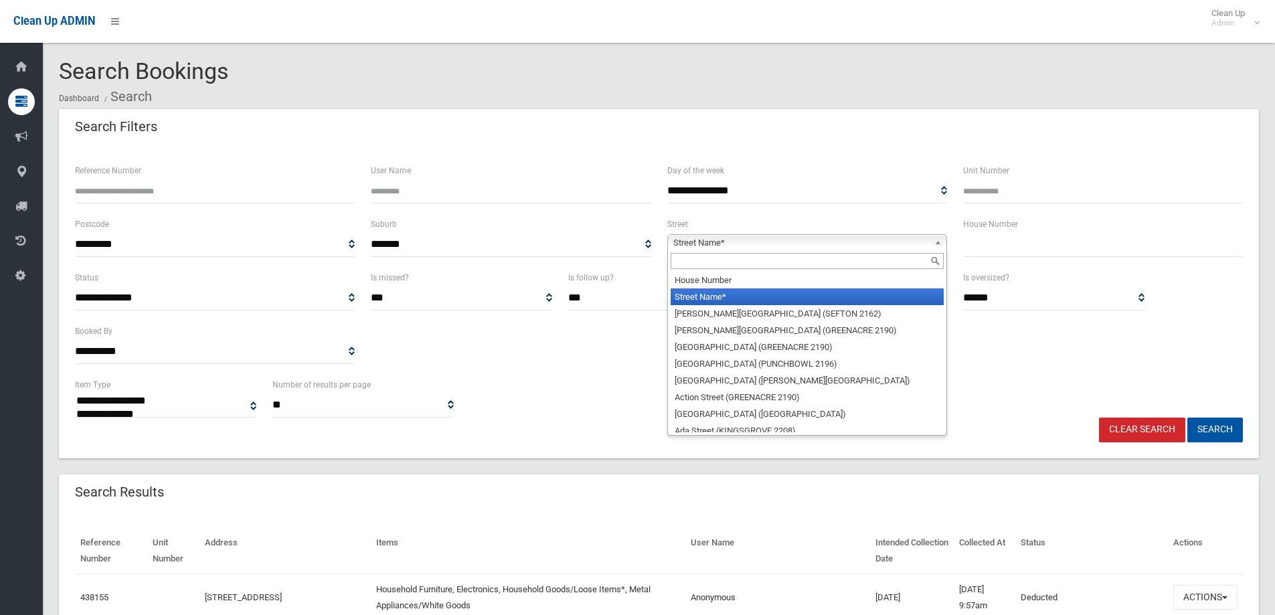
click at [713, 259] on input "text" at bounding box center [807, 261] width 273 height 16
click at [684, 244] on span "Street Name*" at bounding box center [801, 243] width 256 height 16
click at [689, 259] on input "text" at bounding box center [807, 261] width 273 height 16
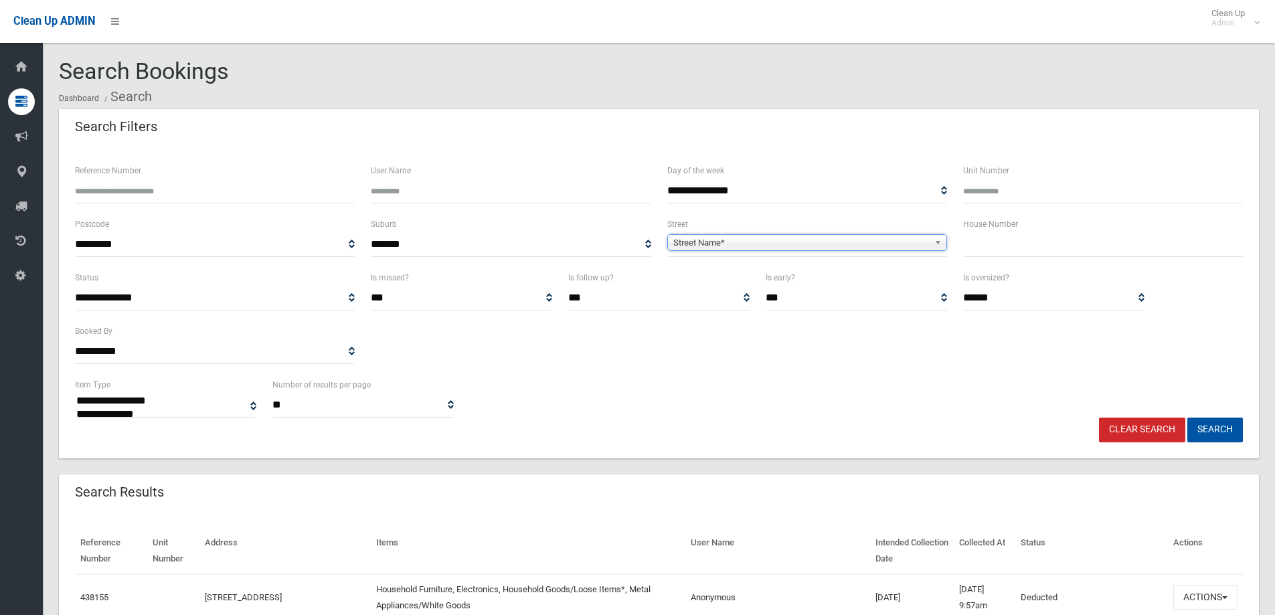
click at [772, 241] on span "Street Name*" at bounding box center [801, 243] width 256 height 16
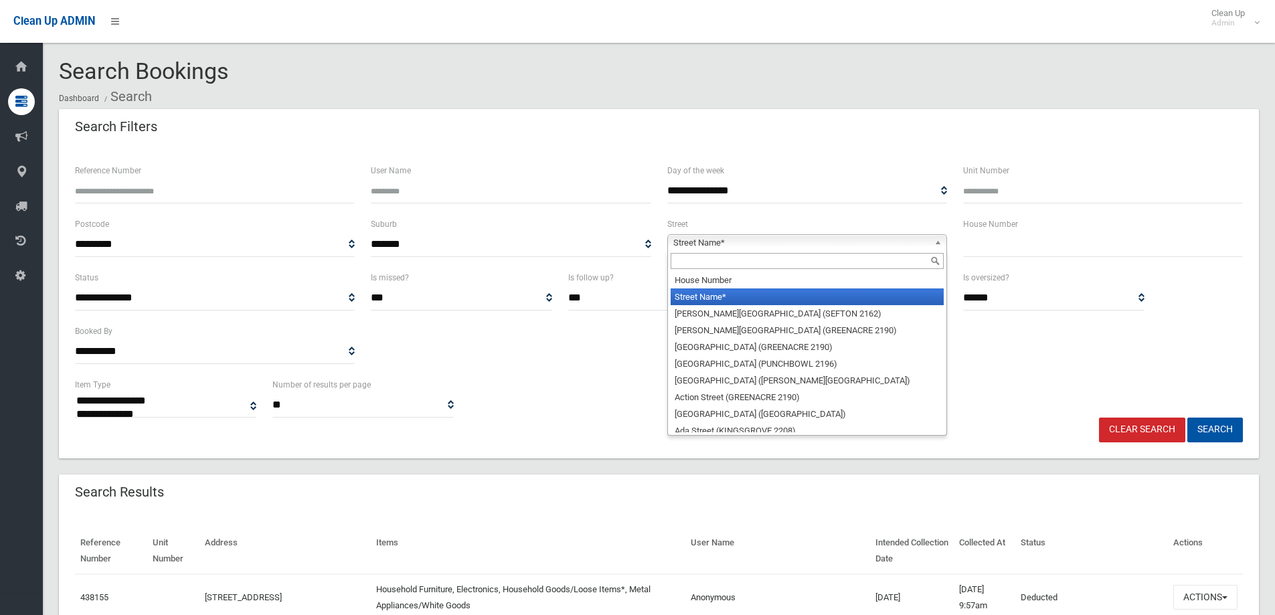
click at [754, 256] on input "text" at bounding box center [807, 261] width 273 height 16
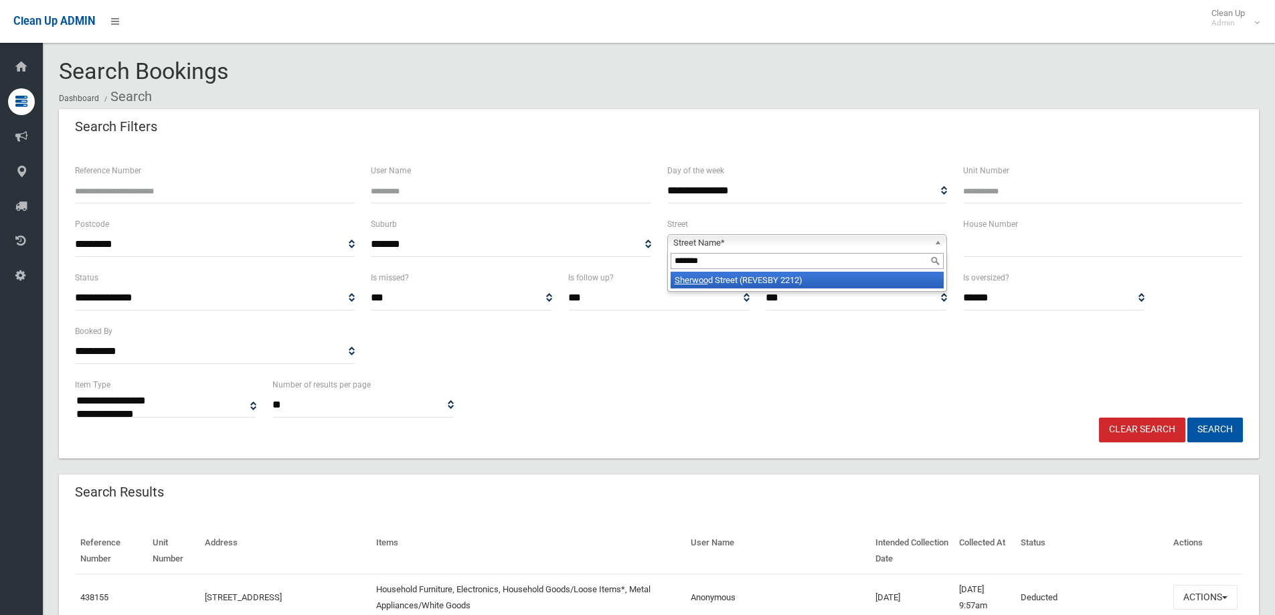
type input "*******"
click at [758, 280] on li "Sherwoo d Street (REVESBY 2212)" at bounding box center [807, 280] width 273 height 17
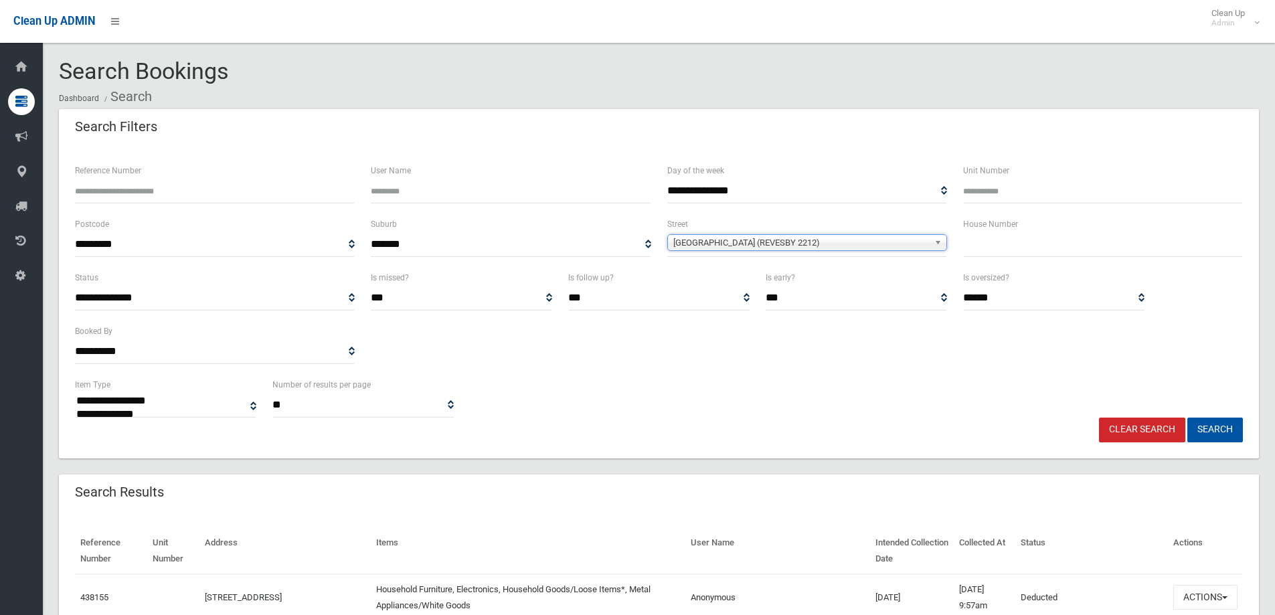
click at [1051, 246] on input "text" at bounding box center [1103, 244] width 280 height 25
type input "**"
click at [1187, 418] on button "Search" at bounding box center [1215, 430] width 56 height 25
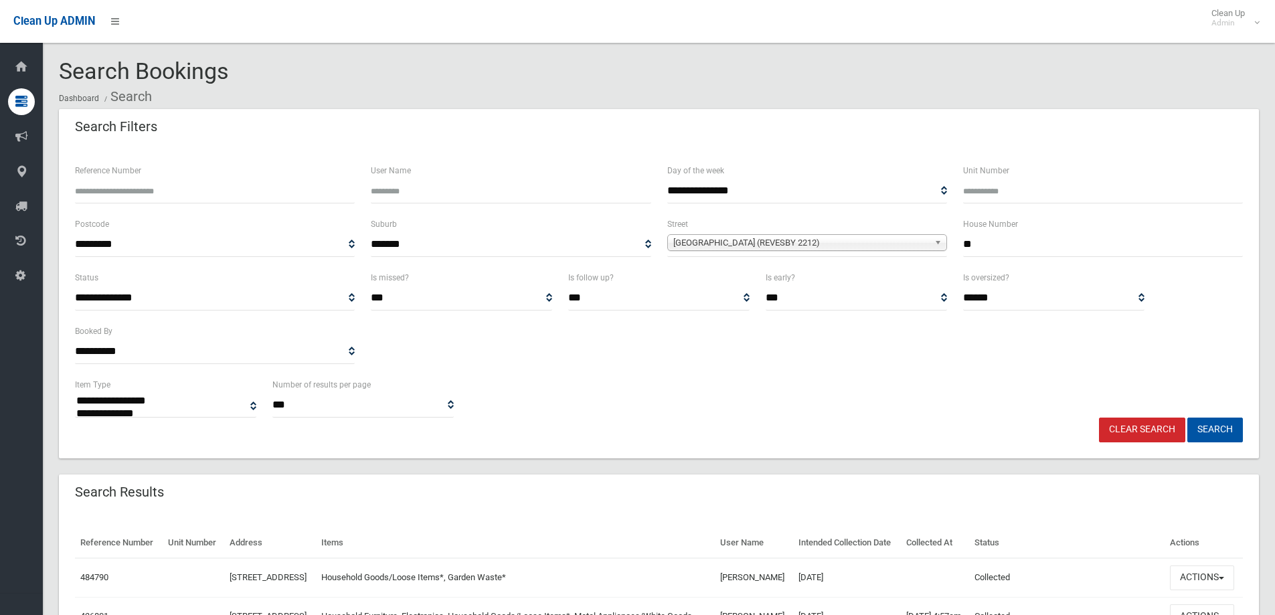
select select
click at [1226, 435] on button "Search" at bounding box center [1215, 430] width 56 height 25
select select
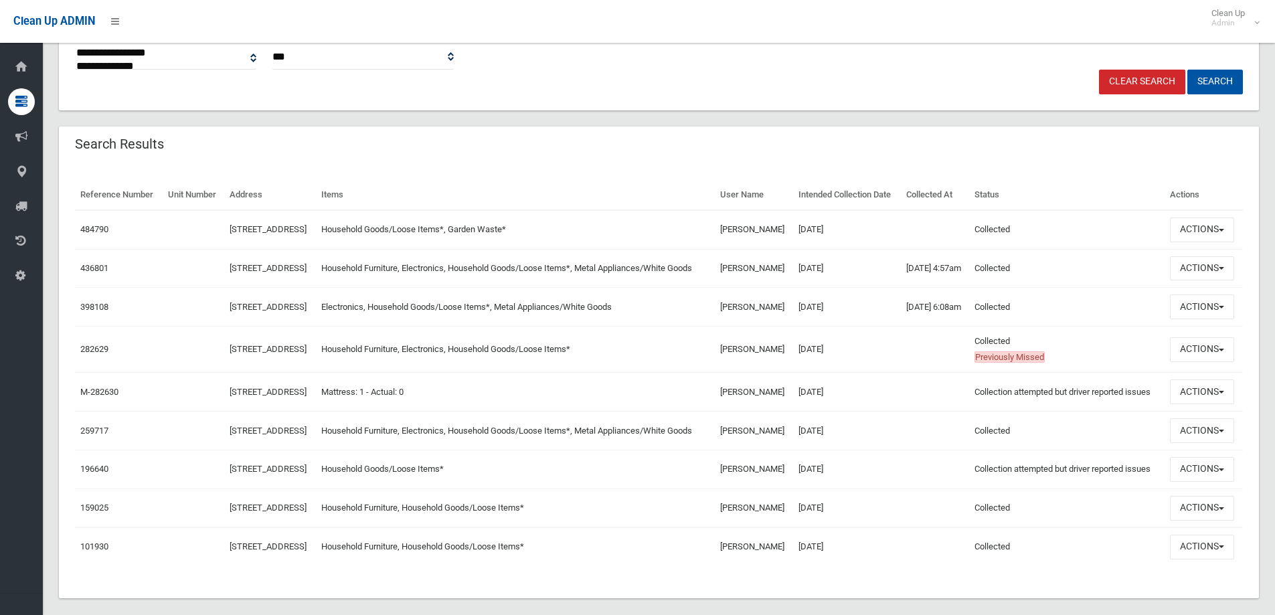
scroll to position [351, 0]
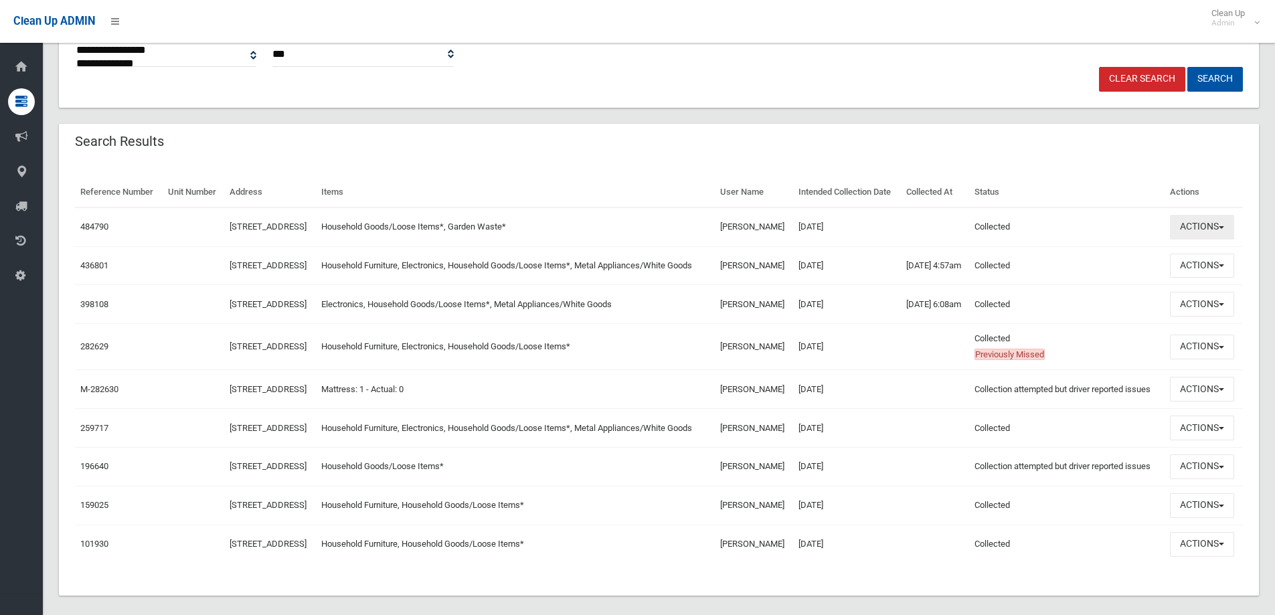
click at [1195, 240] on button "Actions" at bounding box center [1202, 227] width 64 height 25
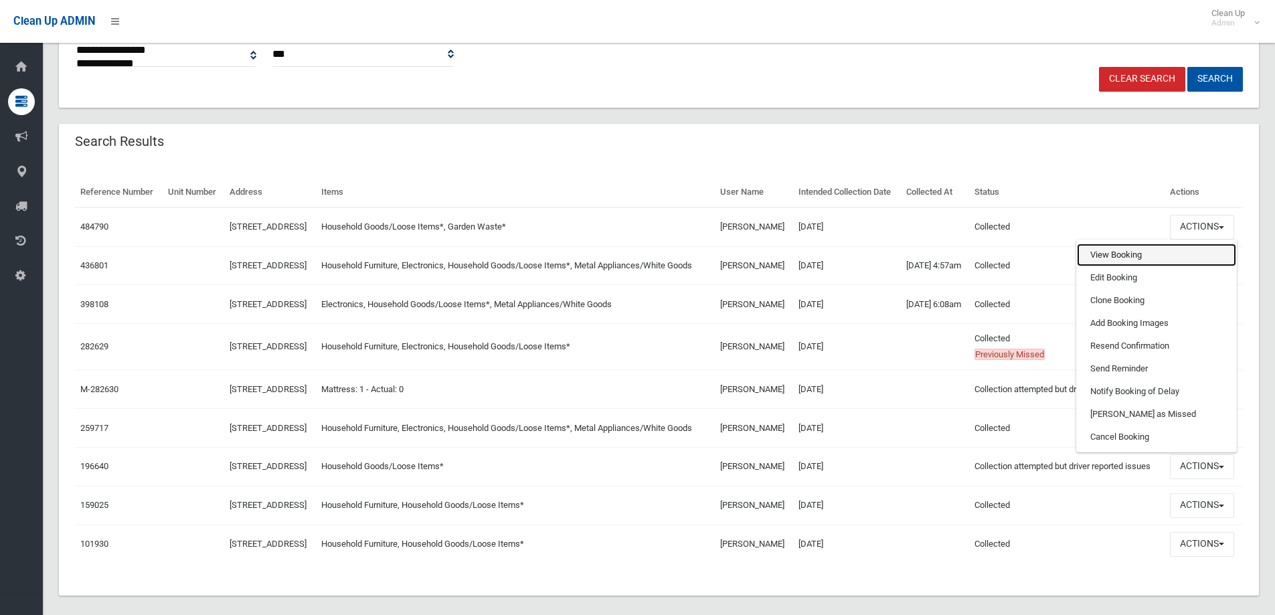
click at [1132, 266] on link "View Booking" at bounding box center [1156, 255] width 159 height 23
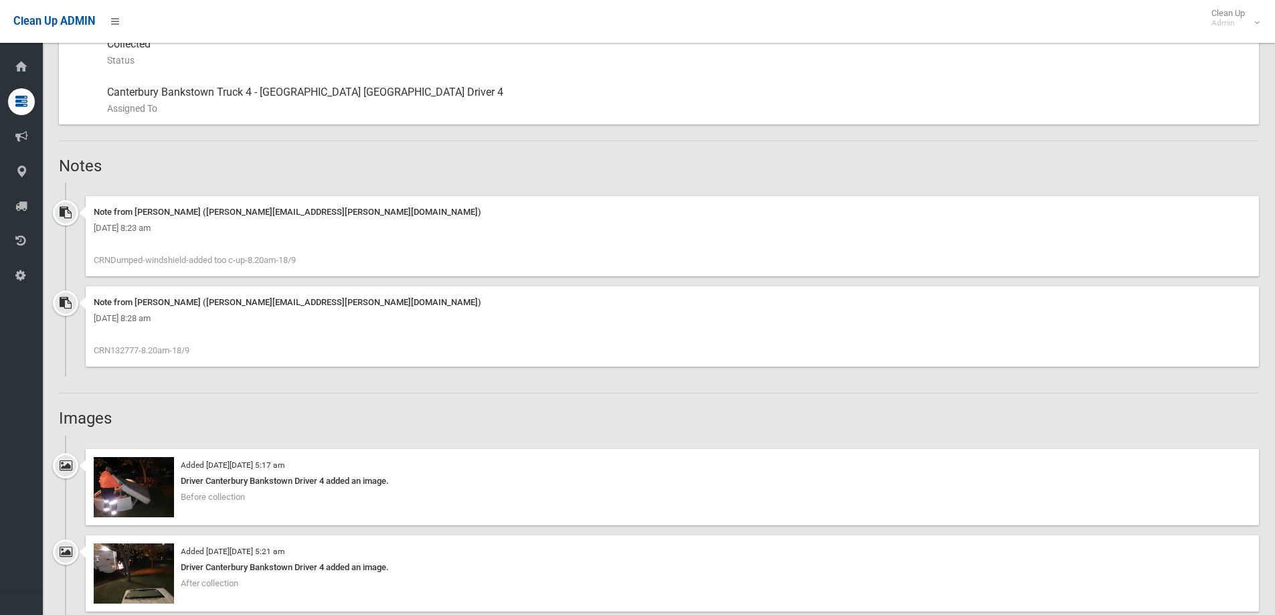
scroll to position [870, 0]
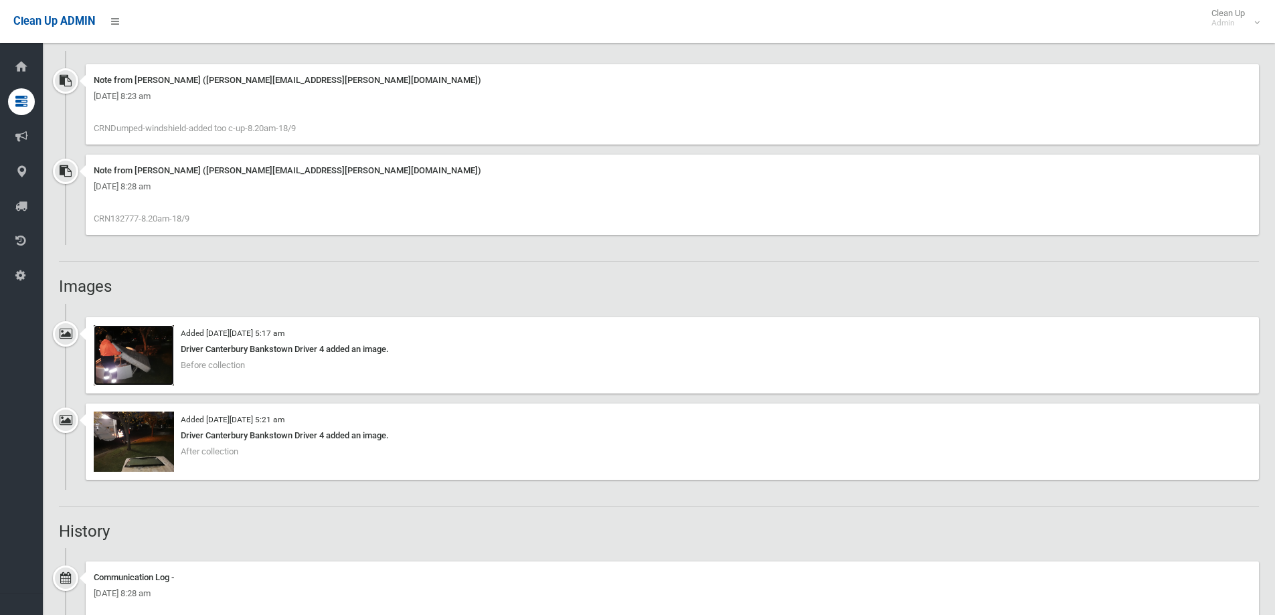
click at [135, 370] on img at bounding box center [134, 355] width 80 height 60
click at [137, 455] on img at bounding box center [134, 442] width 80 height 60
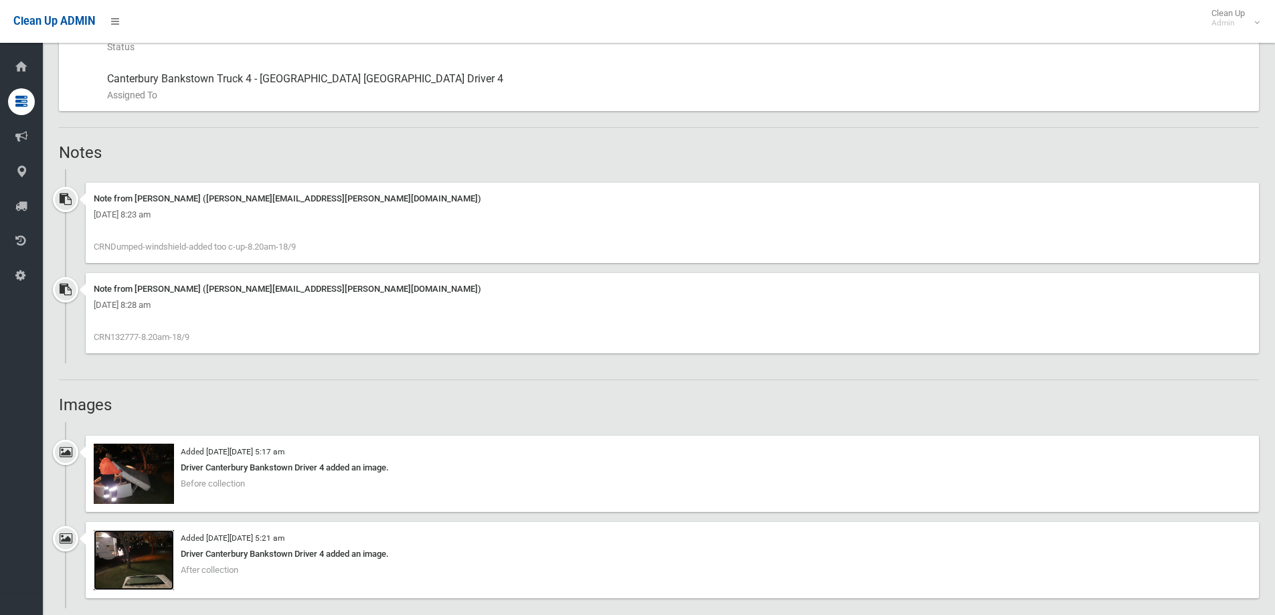
scroll to position [736, 0]
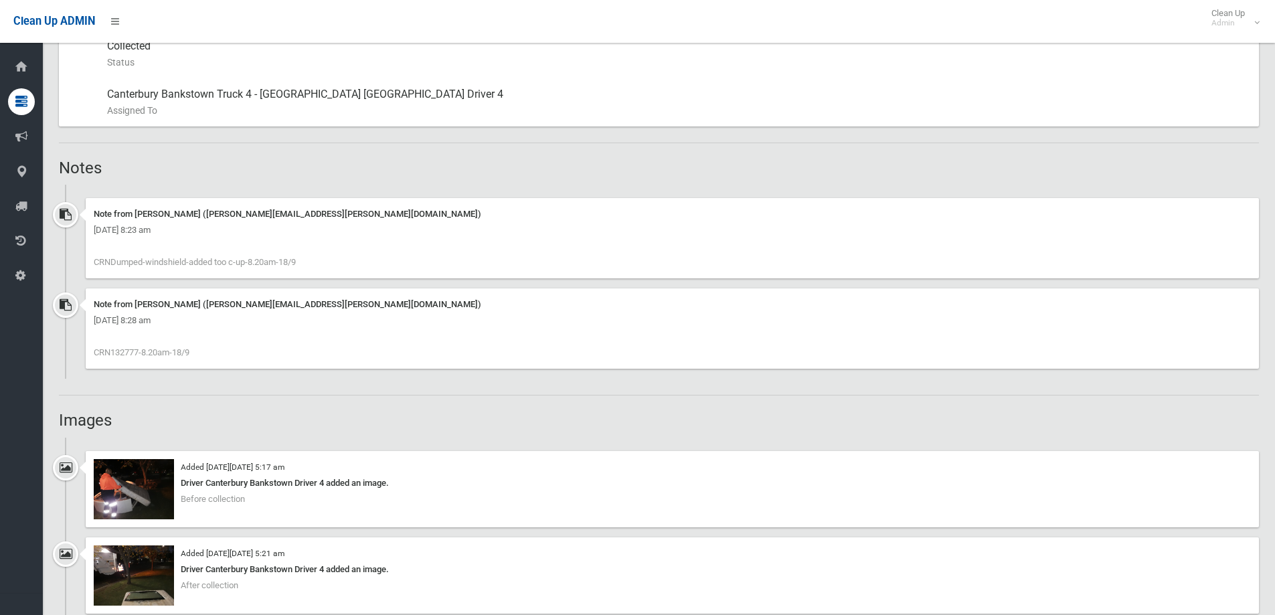
drag, startPoint x: 110, startPoint y: 353, endPoint x: 142, endPoint y: 349, distance: 31.8
click at [142, 349] on span "CRN132777-8.20am-18/9" at bounding box center [142, 352] width 96 height 10
copy span "132777-"
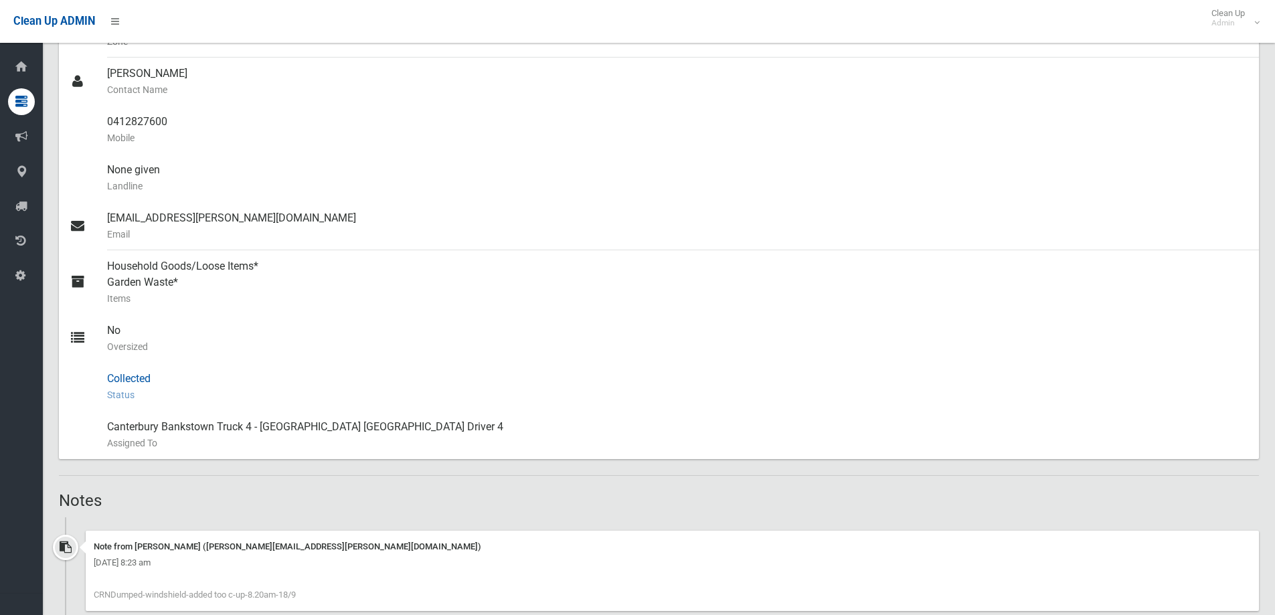
scroll to position [602, 0]
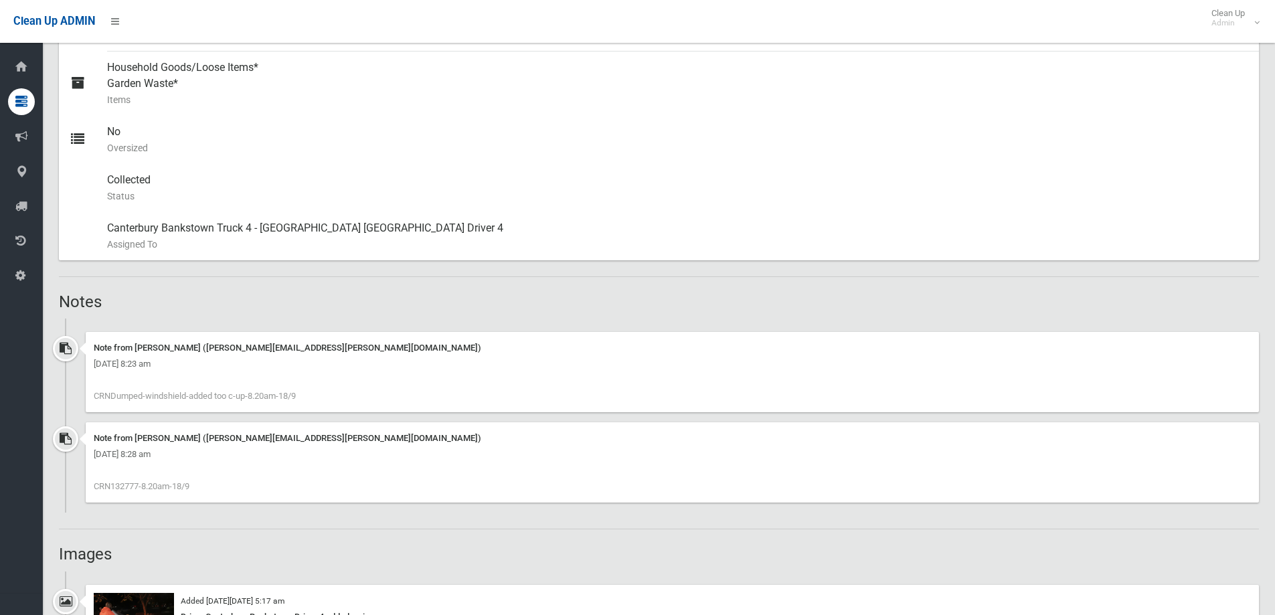
click at [284, 482] on div "Note from [PERSON_NAME] ([PERSON_NAME][EMAIL_ADDRESS][PERSON_NAME][DOMAIN_NAME]…" at bounding box center [672, 462] width 1173 height 80
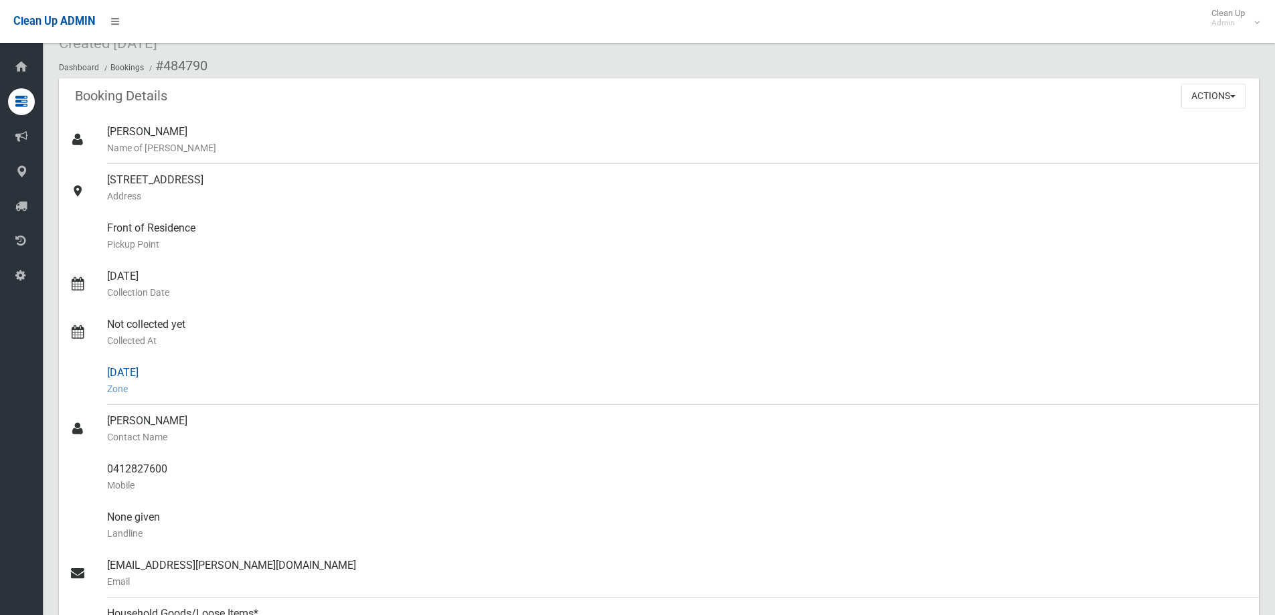
scroll to position [0, 0]
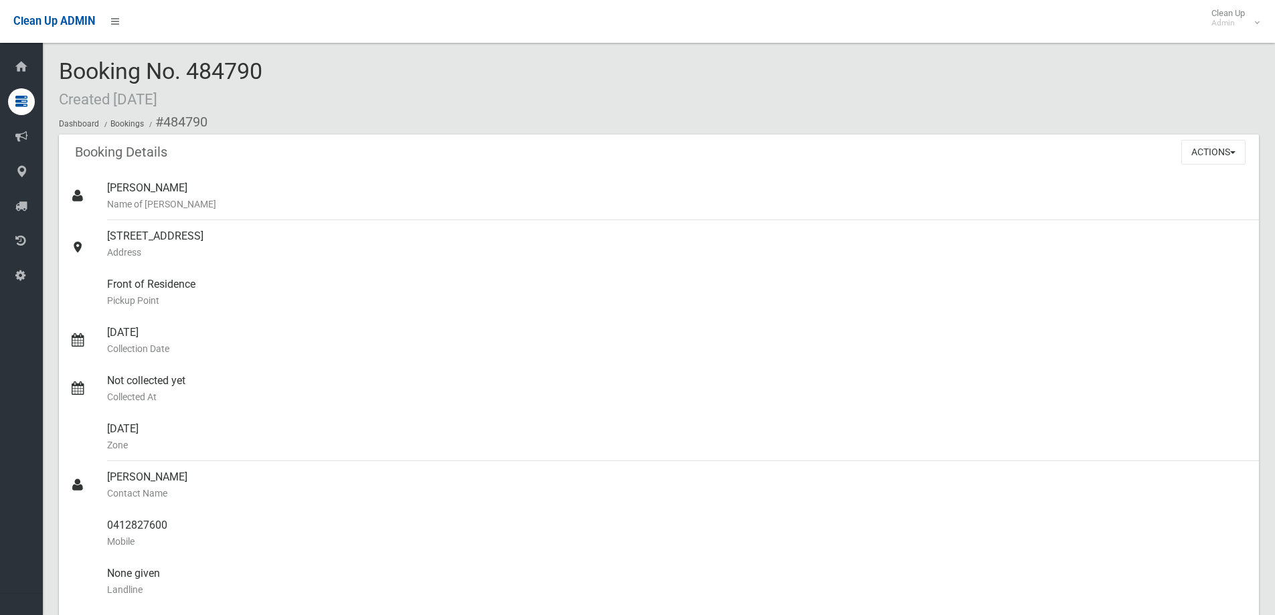
drag, startPoint x: 192, startPoint y: 64, endPoint x: 270, endPoint y: 76, distance: 79.1
click at [270, 76] on div "Booking No. 484790 Created [DATE] Dashboard Bookings #484790" at bounding box center [659, 97] width 1200 height 76
copy span "484790"
